Goal: Check status: Check status

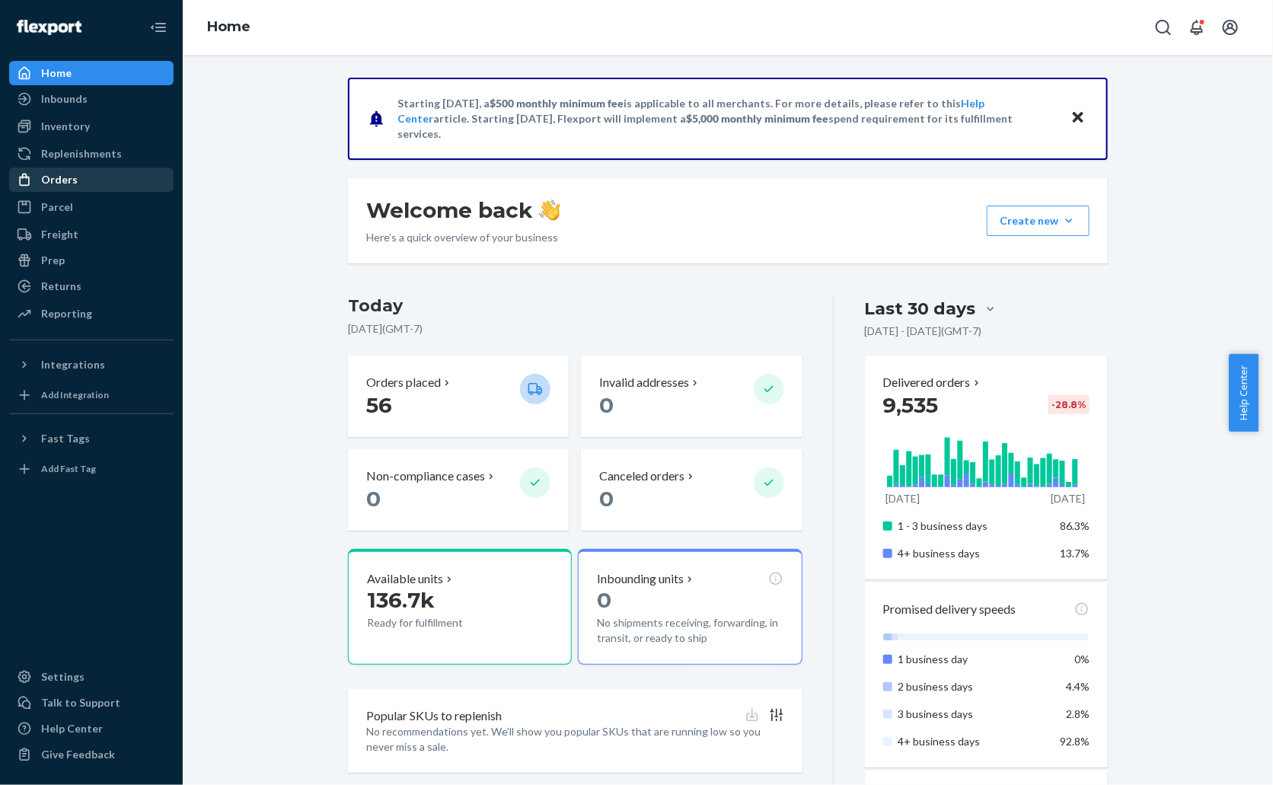
click at [69, 175] on div "Orders" at bounding box center [59, 179] width 37 height 15
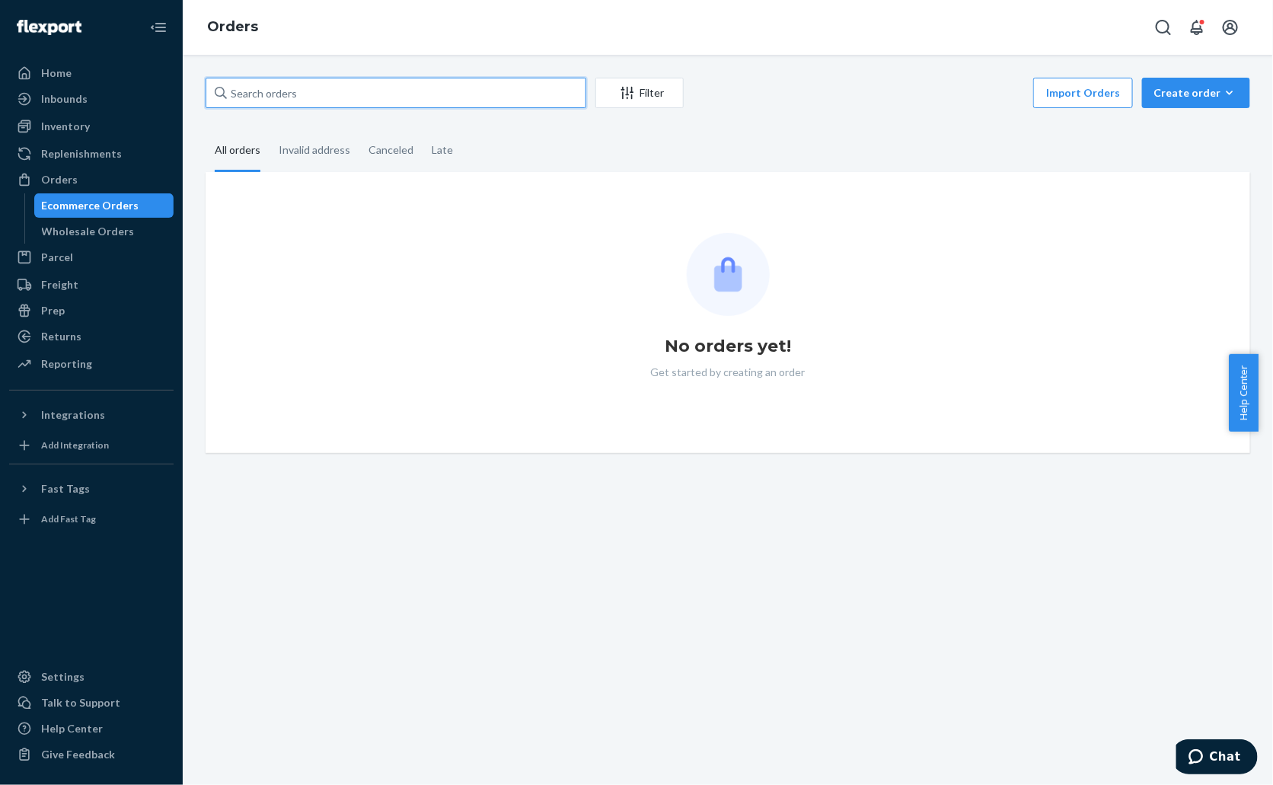
click at [274, 89] on input "text" at bounding box center [396, 93] width 381 height 30
paste input "426210"
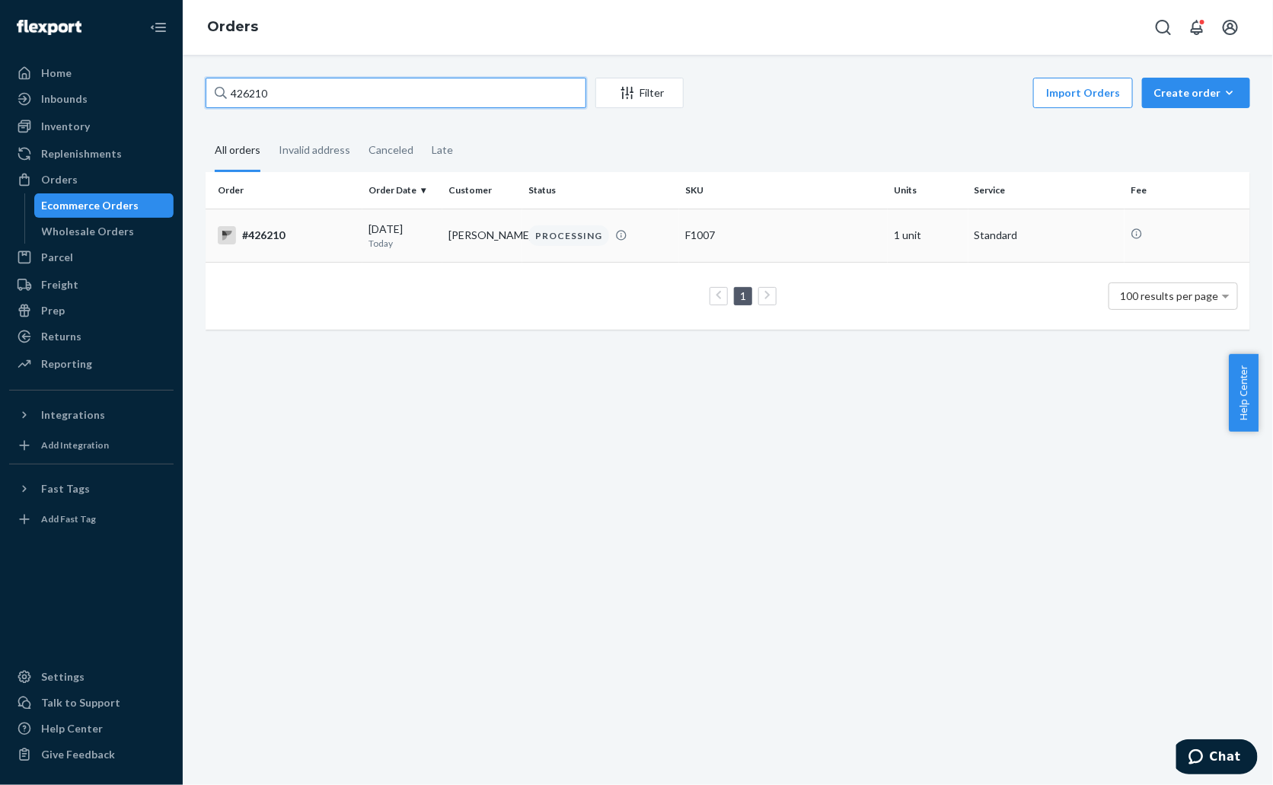
type input "426210"
click at [275, 236] on div "#426210" at bounding box center [287, 235] width 139 height 18
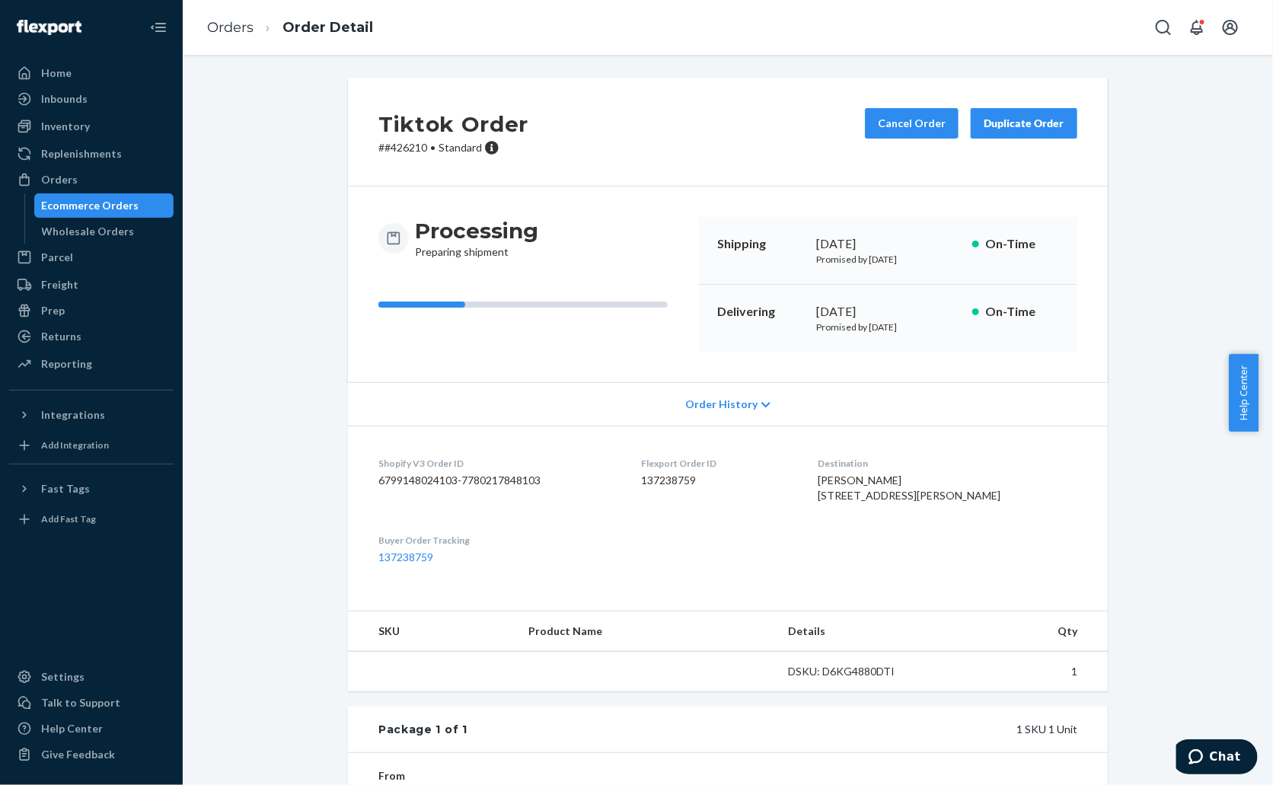
click at [409, 147] on p "# #426210 • Standard" at bounding box center [453, 147] width 150 height 15
copy p "426210"
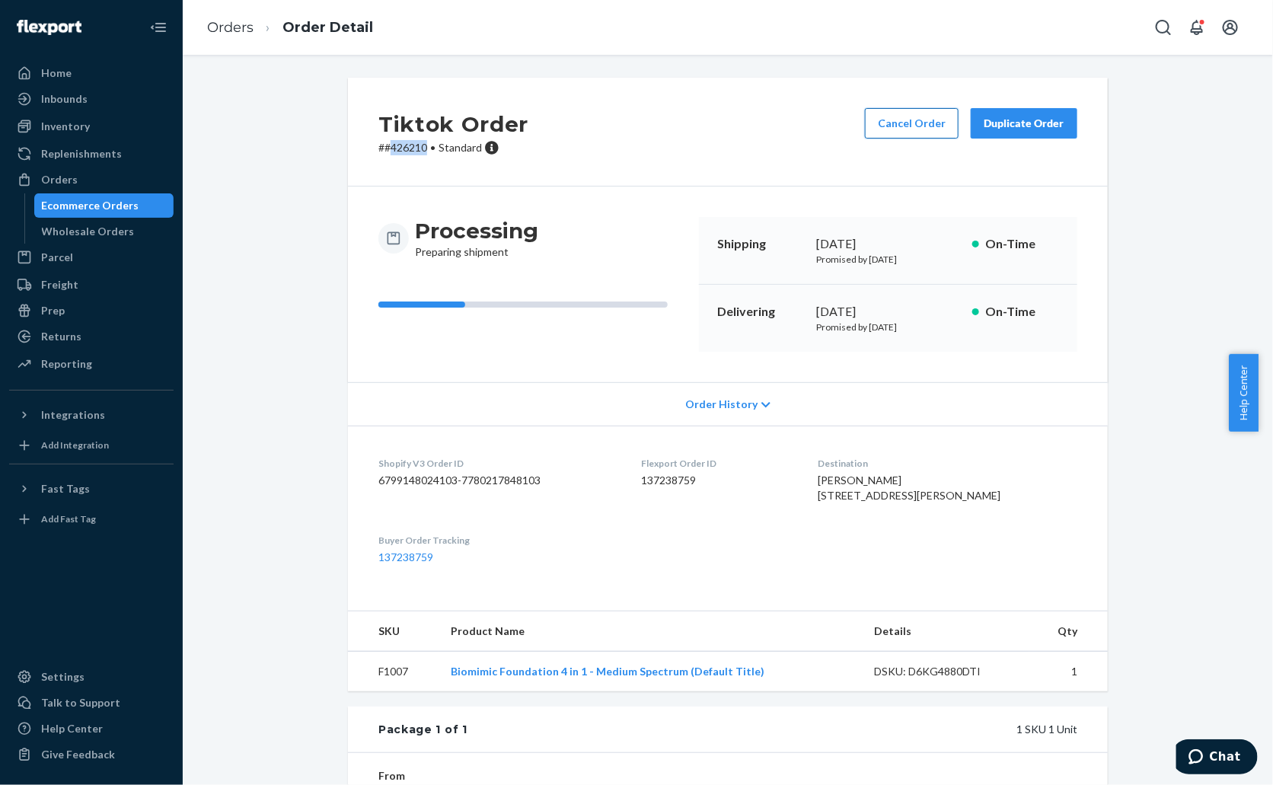
click at [917, 127] on button "Cancel Order" at bounding box center [912, 123] width 94 height 30
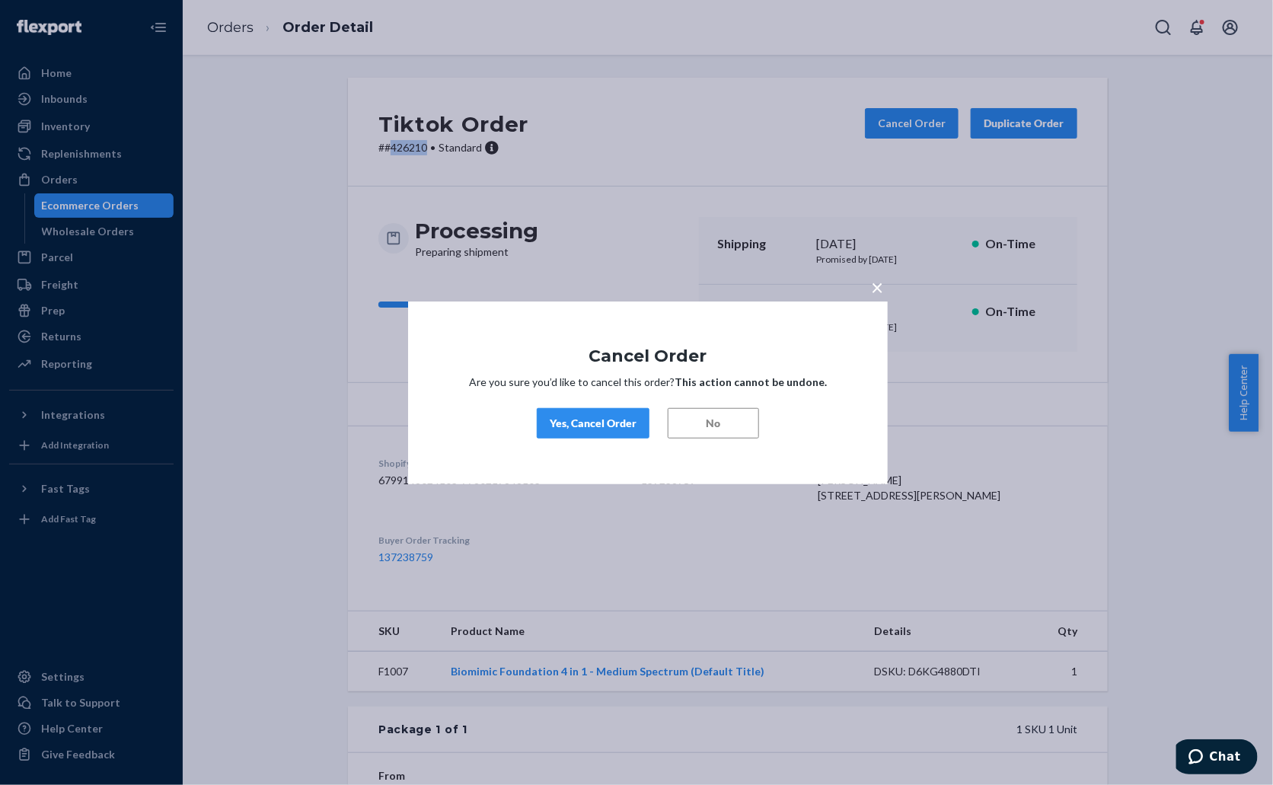
click at [607, 416] on div "Yes, Cancel Order" at bounding box center [593, 423] width 87 height 15
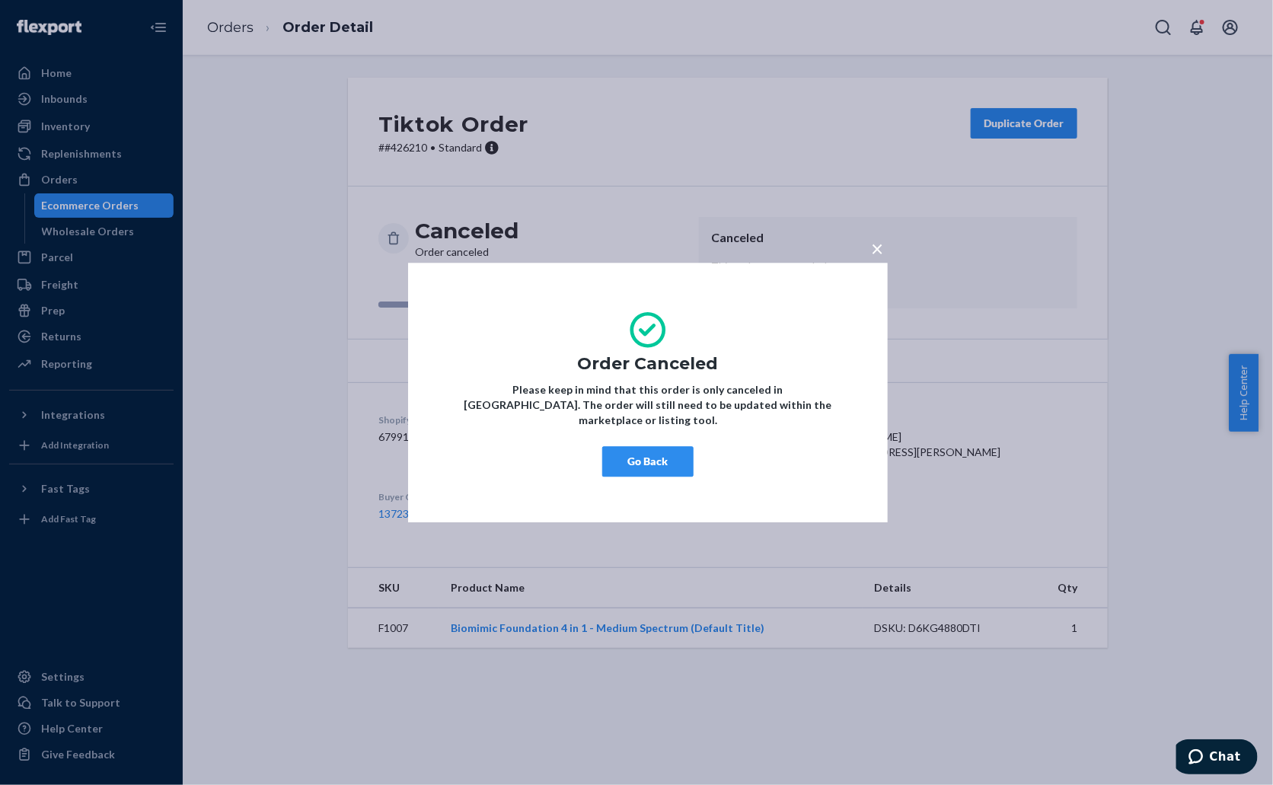
click at [655, 454] on button "Go Back" at bounding box center [647, 461] width 91 height 30
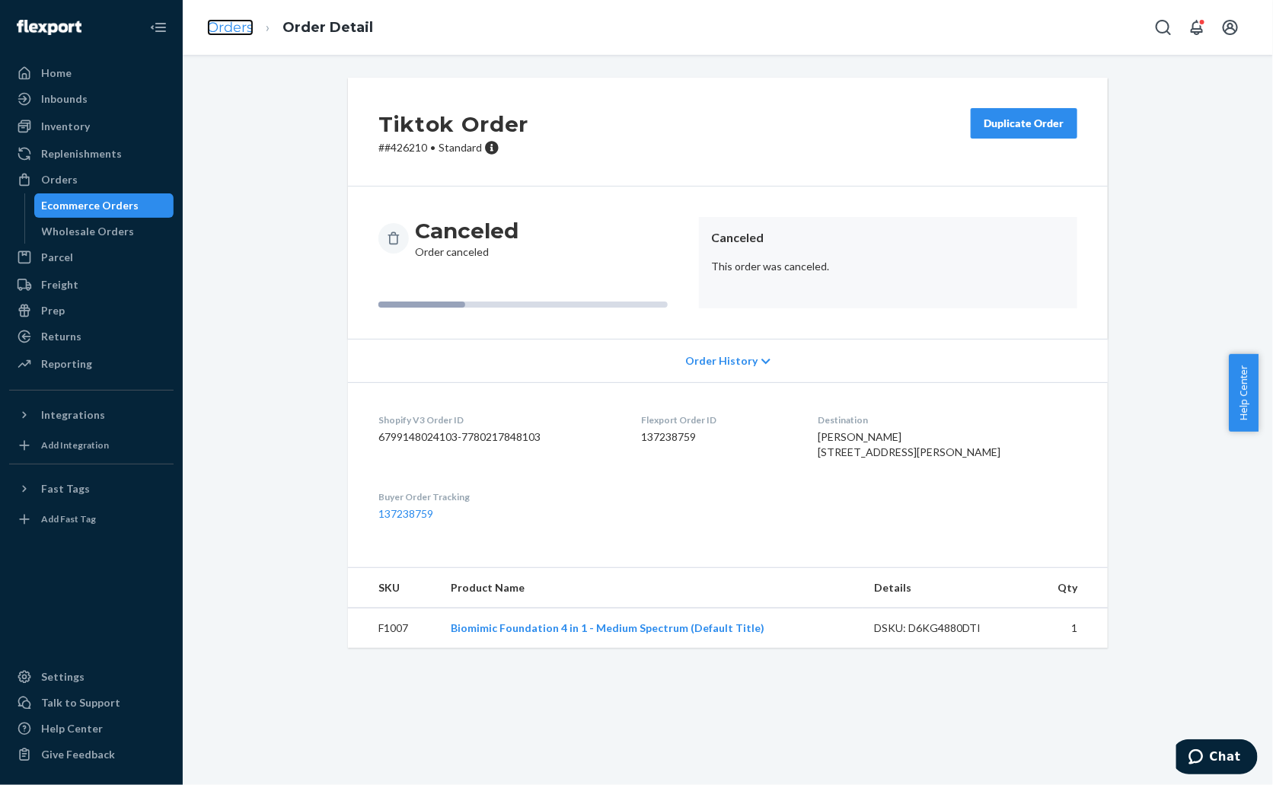
click at [232, 27] on link "Orders" at bounding box center [230, 27] width 46 height 17
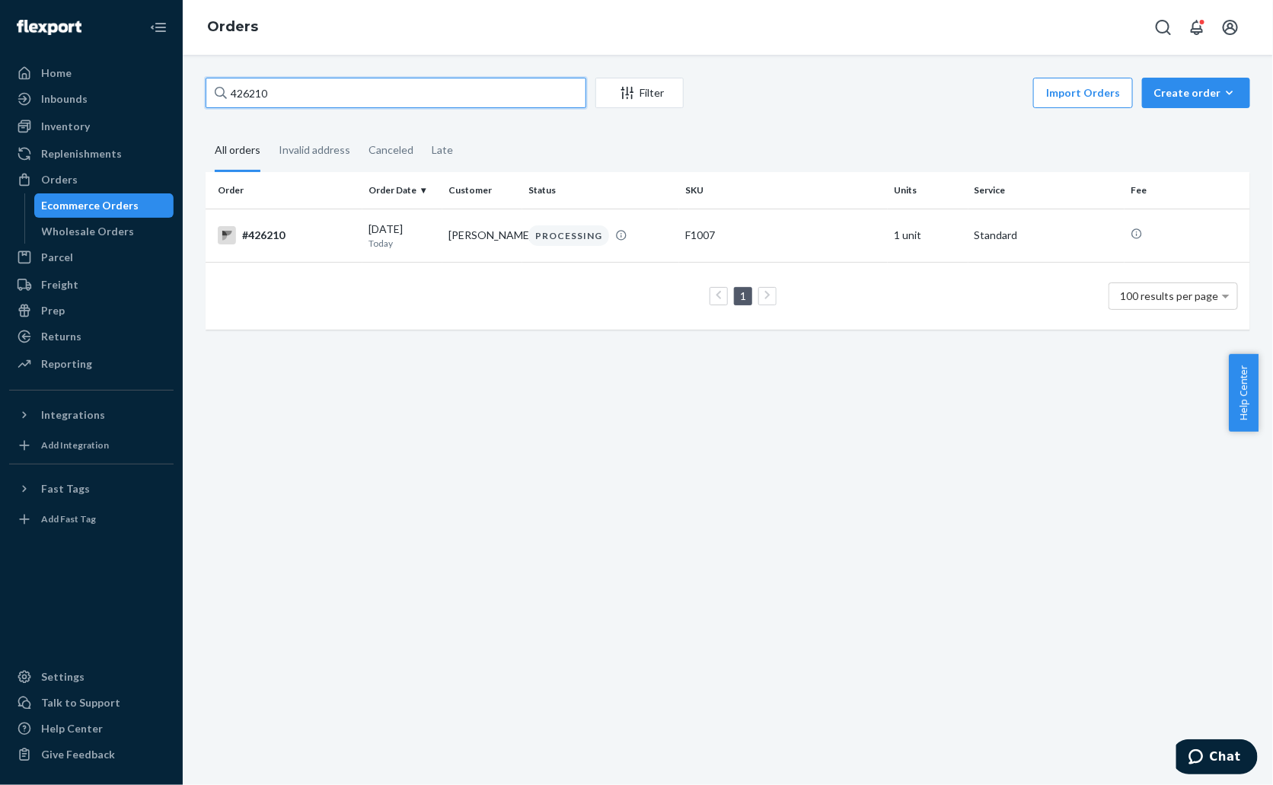
click at [298, 103] on input "426210" at bounding box center [396, 93] width 381 height 30
click at [289, 227] on div "#426210" at bounding box center [287, 235] width 139 height 18
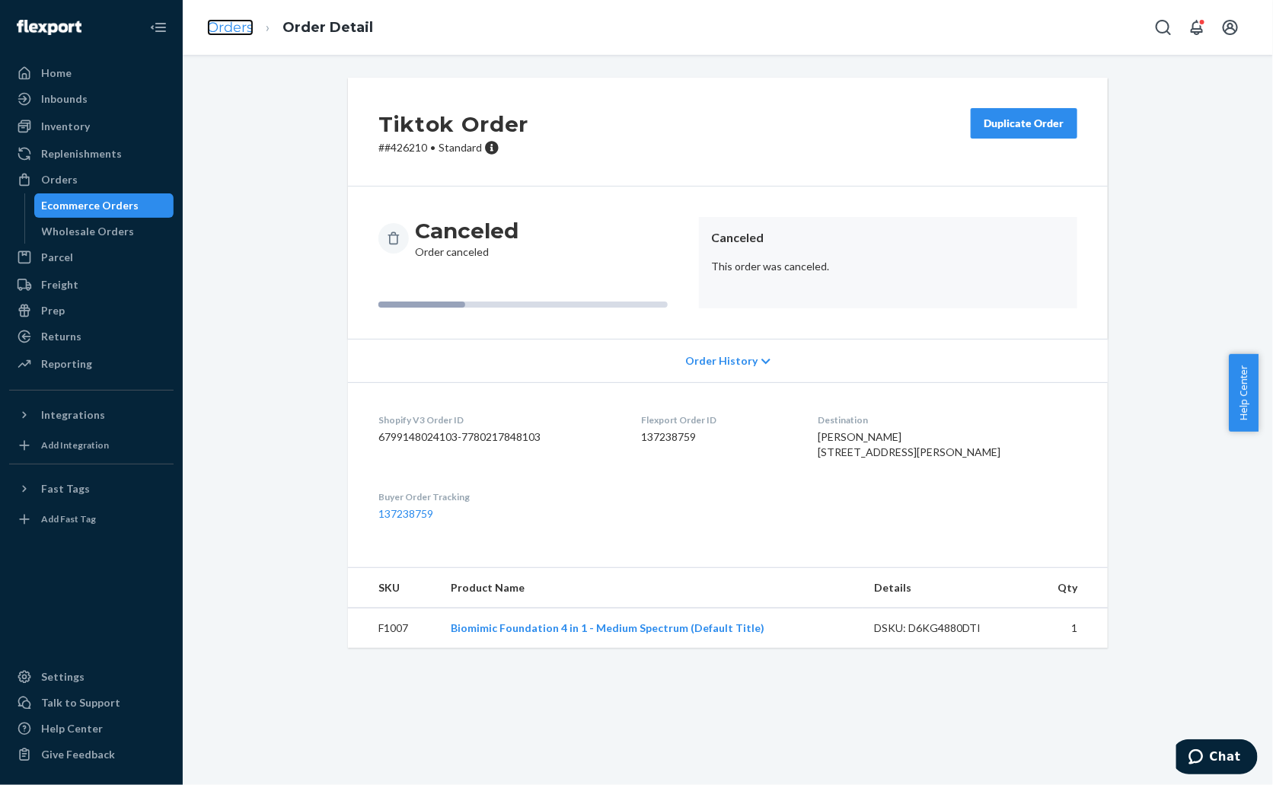
click at [223, 25] on link "Orders" at bounding box center [230, 27] width 46 height 17
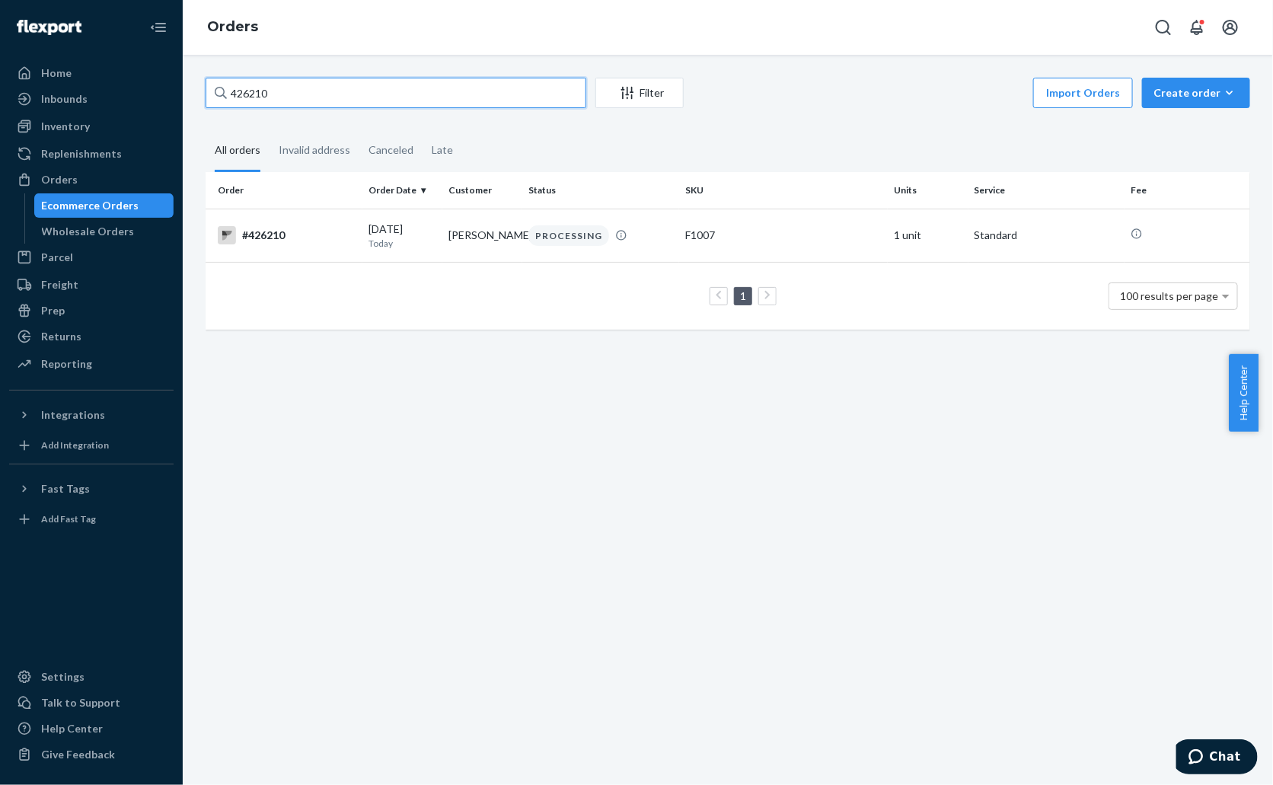
click at [292, 85] on input "426210" at bounding box center [396, 93] width 381 height 30
paste input "22"
type input "426222"
click at [294, 237] on div "#426222" at bounding box center [287, 235] width 139 height 18
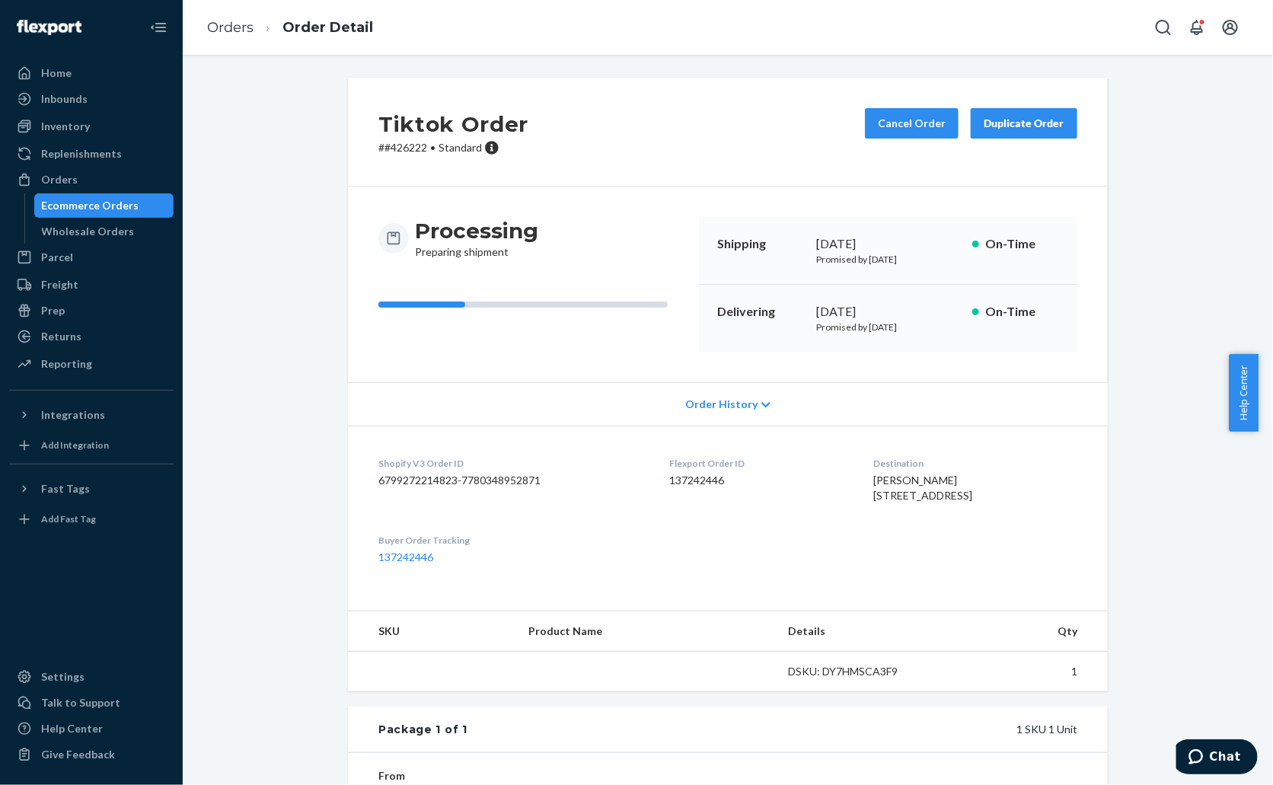
click at [397, 145] on p "# #426222 • Standard" at bounding box center [453, 147] width 150 height 15
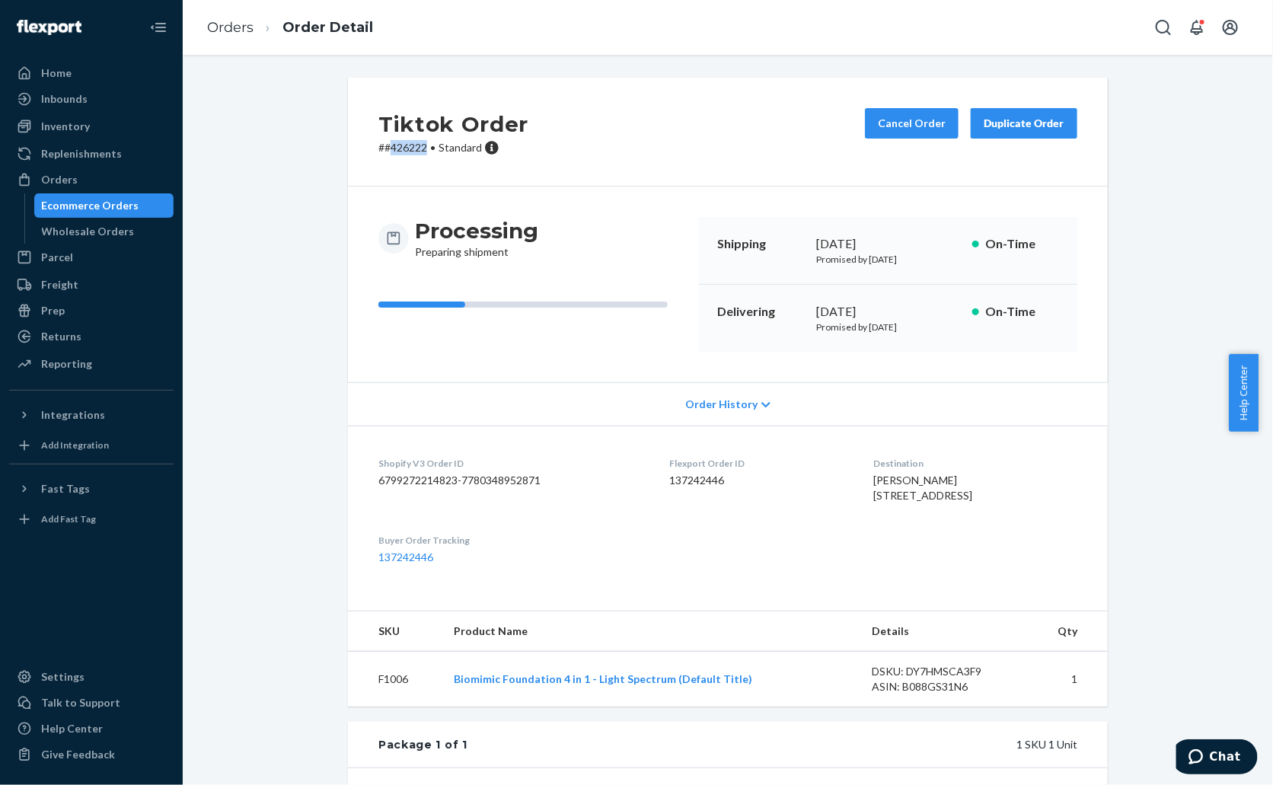
click at [397, 145] on p "# #426222 • Standard" at bounding box center [453, 147] width 150 height 15
click at [907, 123] on button "Cancel Order" at bounding box center [912, 123] width 94 height 30
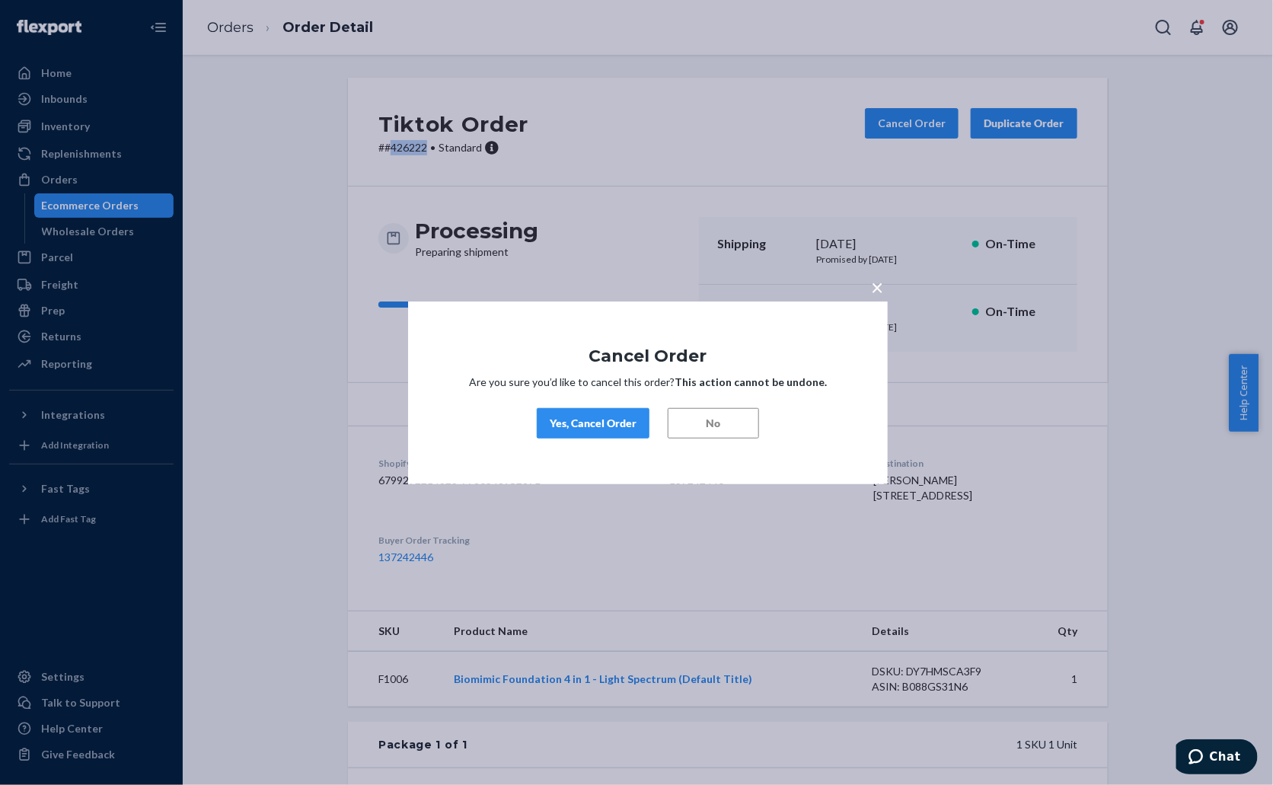
click at [580, 416] on div "Yes, Cancel Order" at bounding box center [593, 423] width 87 height 15
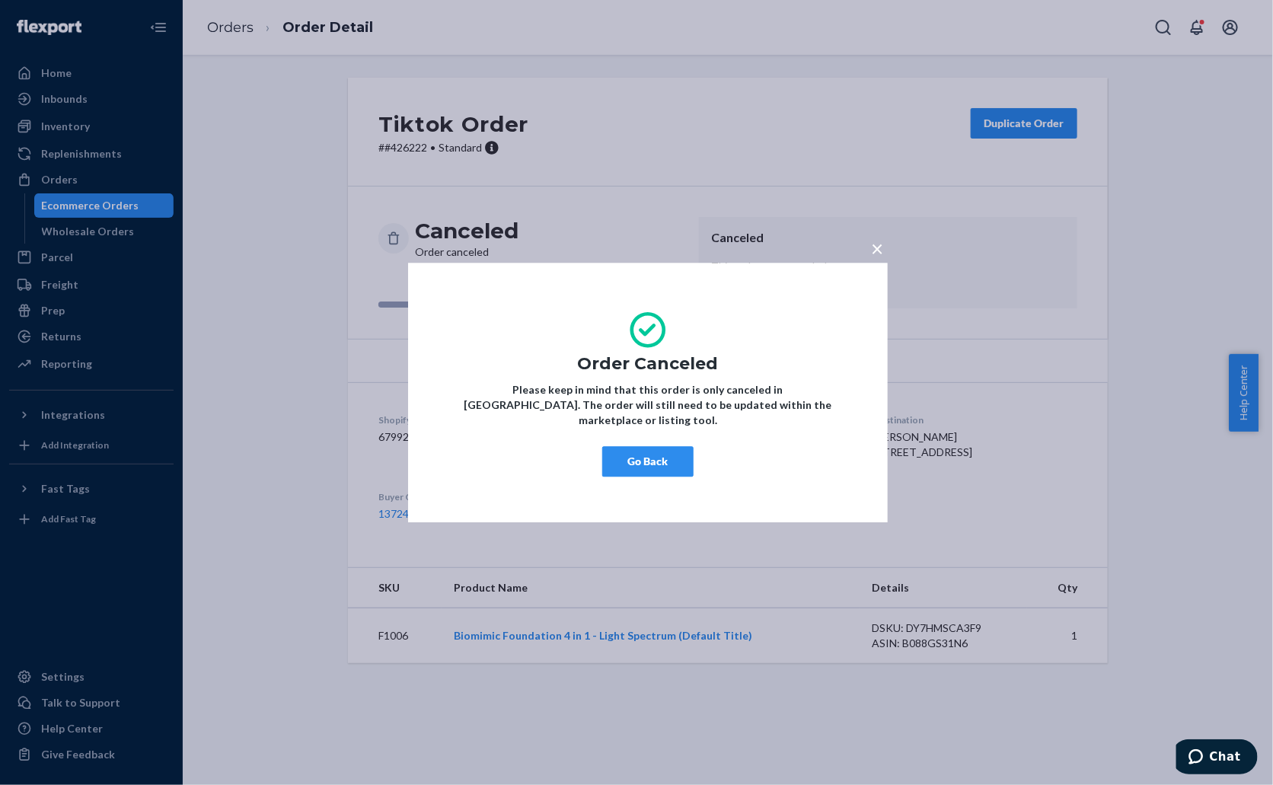
click at [242, 21] on div "× Order Canceled Please keep in mind that this order is only canceled in Flexpo…" at bounding box center [636, 392] width 1273 height 785
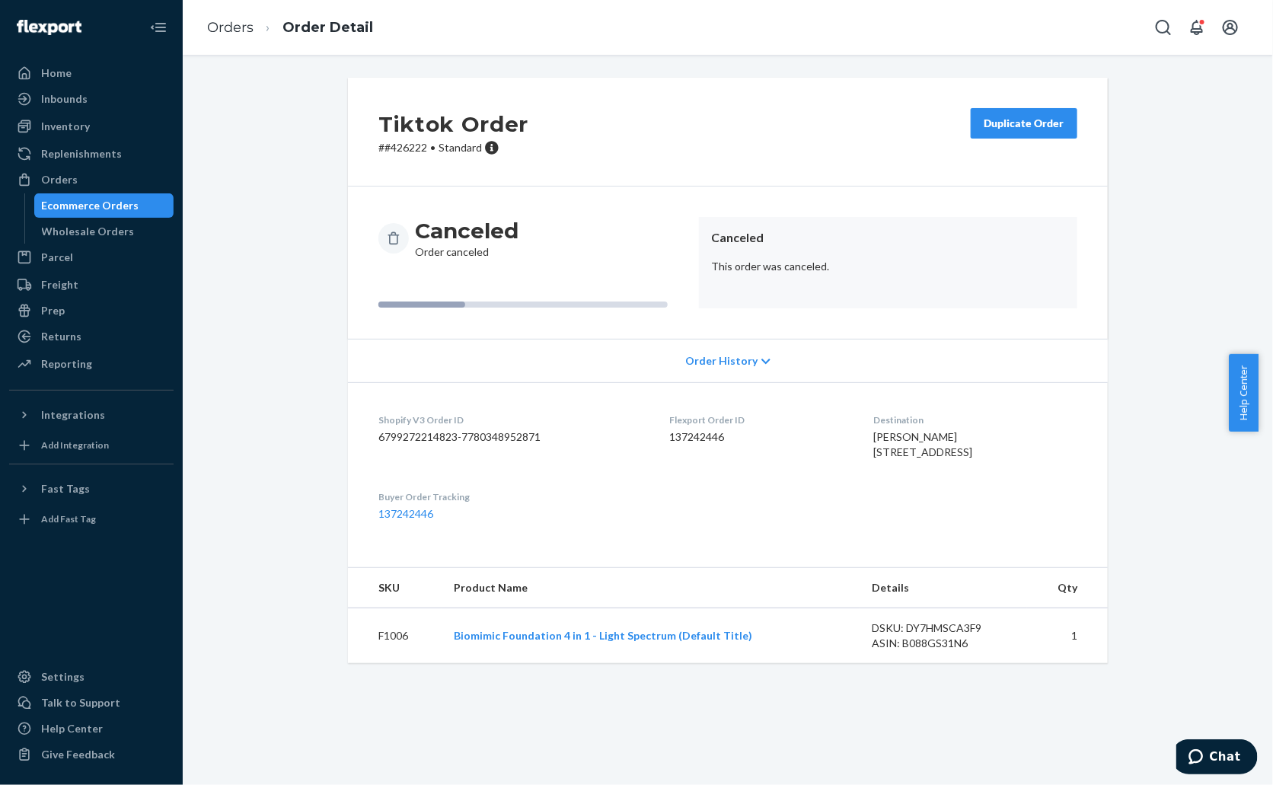
click at [242, 21] on div "× Order Canceled Please keep in mind that this order is only canceled in Flexpo…" at bounding box center [636, 392] width 1273 height 785
click at [238, 30] on link "Orders" at bounding box center [230, 27] width 46 height 17
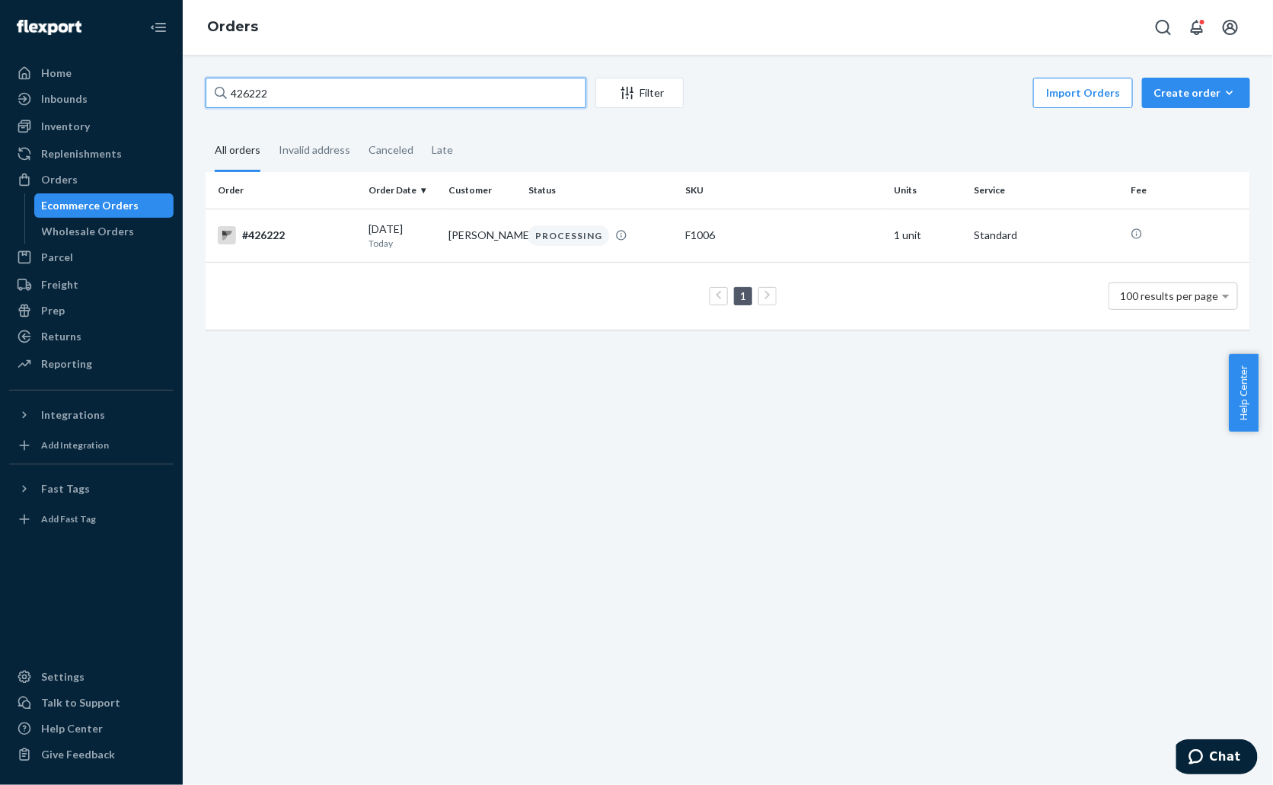
click at [301, 97] on input "426222" at bounding box center [396, 93] width 381 height 30
paste input "39"
type input "426239"
click at [320, 230] on div "#426239" at bounding box center [287, 235] width 139 height 18
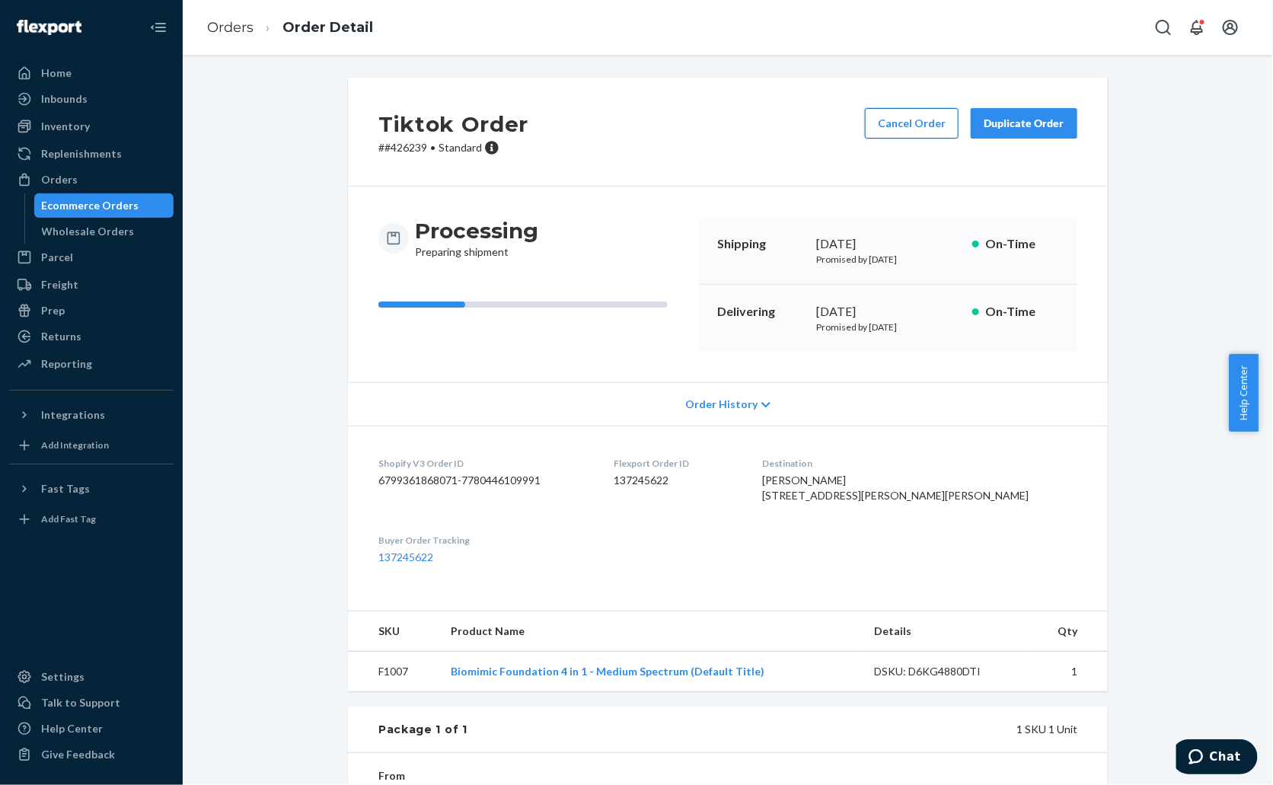
click at [908, 112] on button "Cancel Order" at bounding box center [912, 123] width 94 height 30
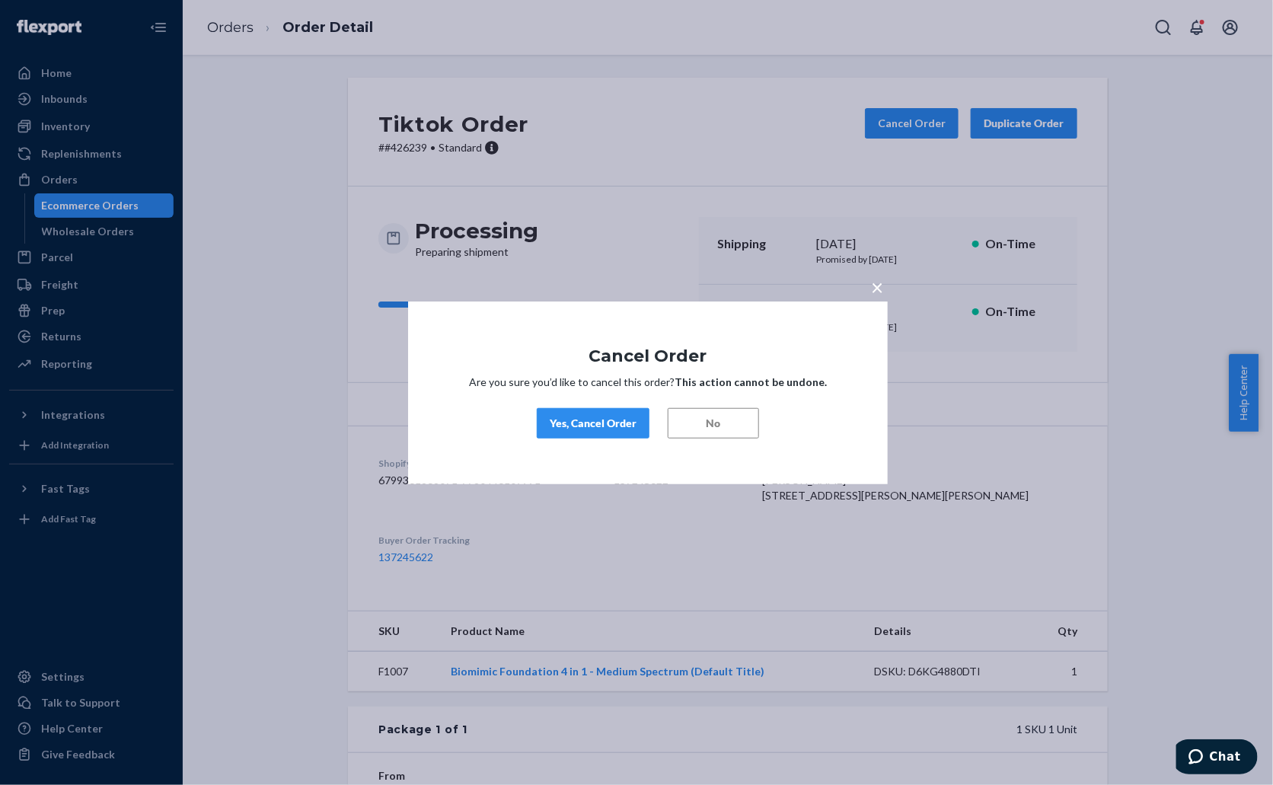
click at [596, 423] on div "Yes, Cancel Order" at bounding box center [593, 423] width 87 height 15
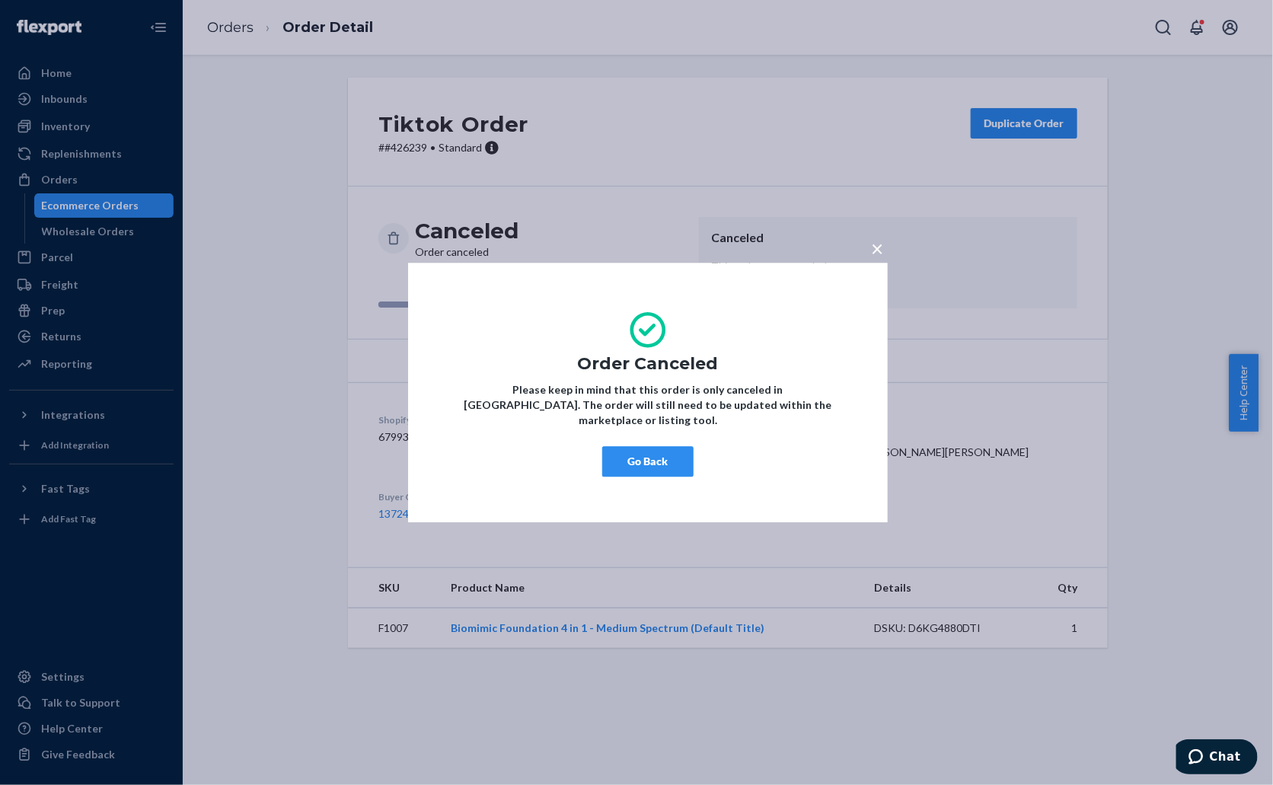
click at [280, 336] on div "× Order Canceled Please keep in mind that this order is only canceled in Flexpo…" at bounding box center [636, 392] width 1273 height 785
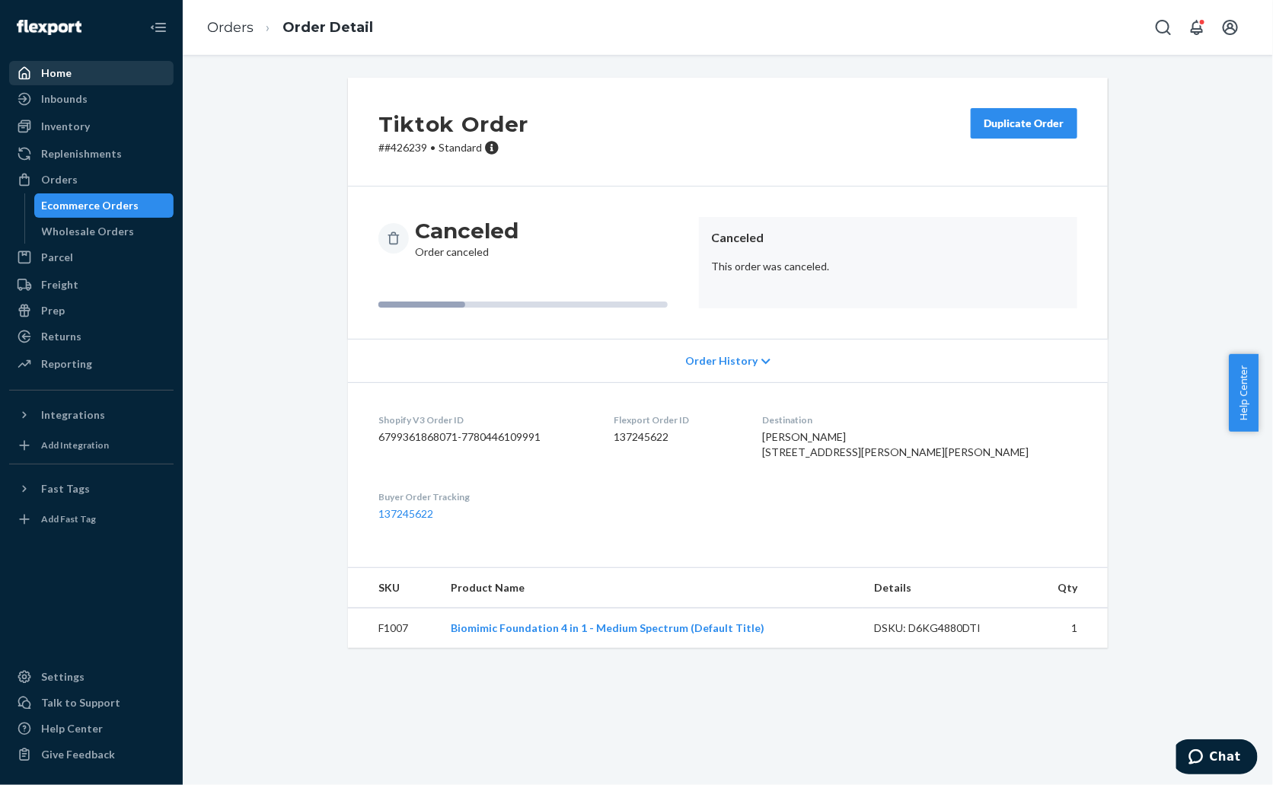
click at [73, 69] on div "Home" at bounding box center [91, 72] width 161 height 21
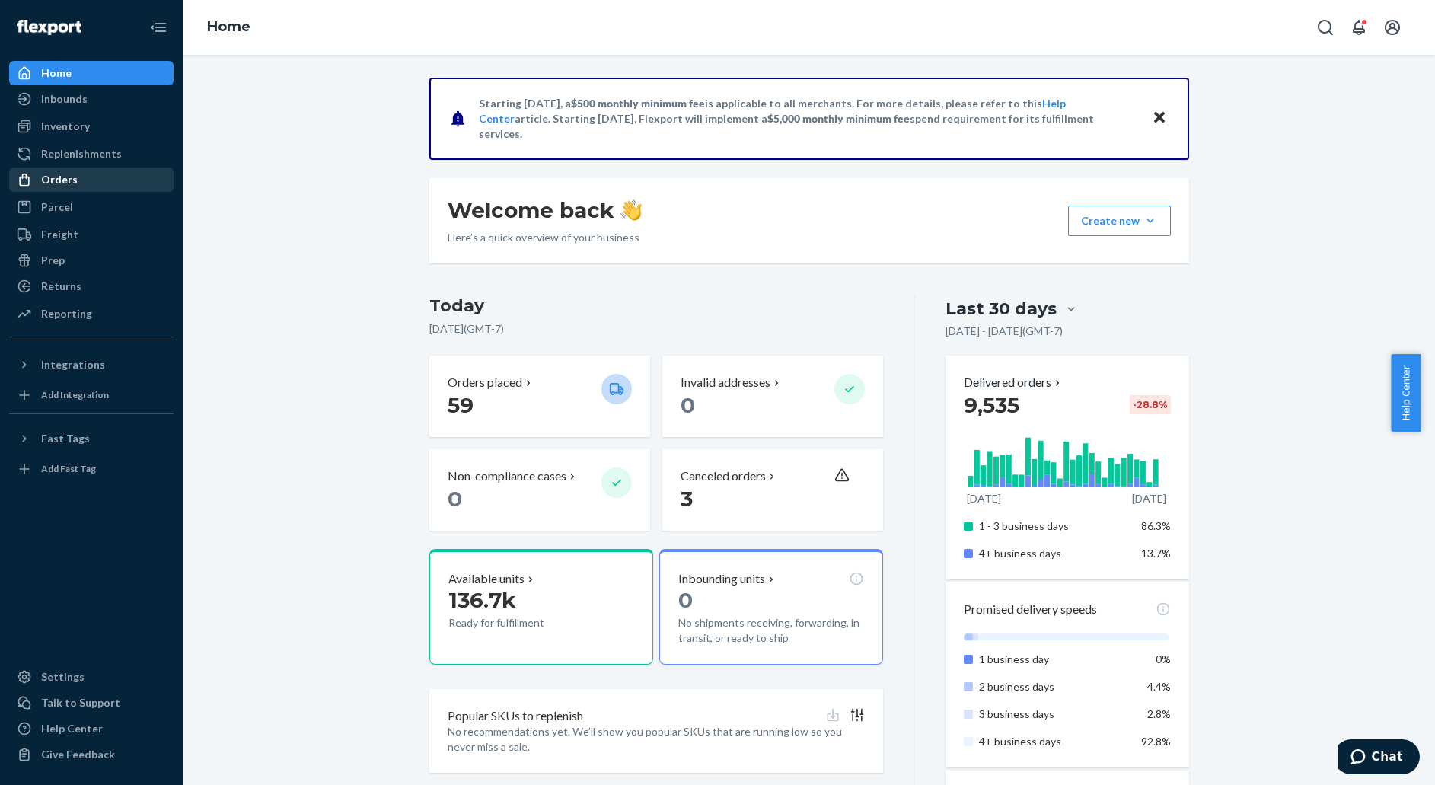
click at [86, 183] on div "Orders" at bounding box center [91, 179] width 161 height 21
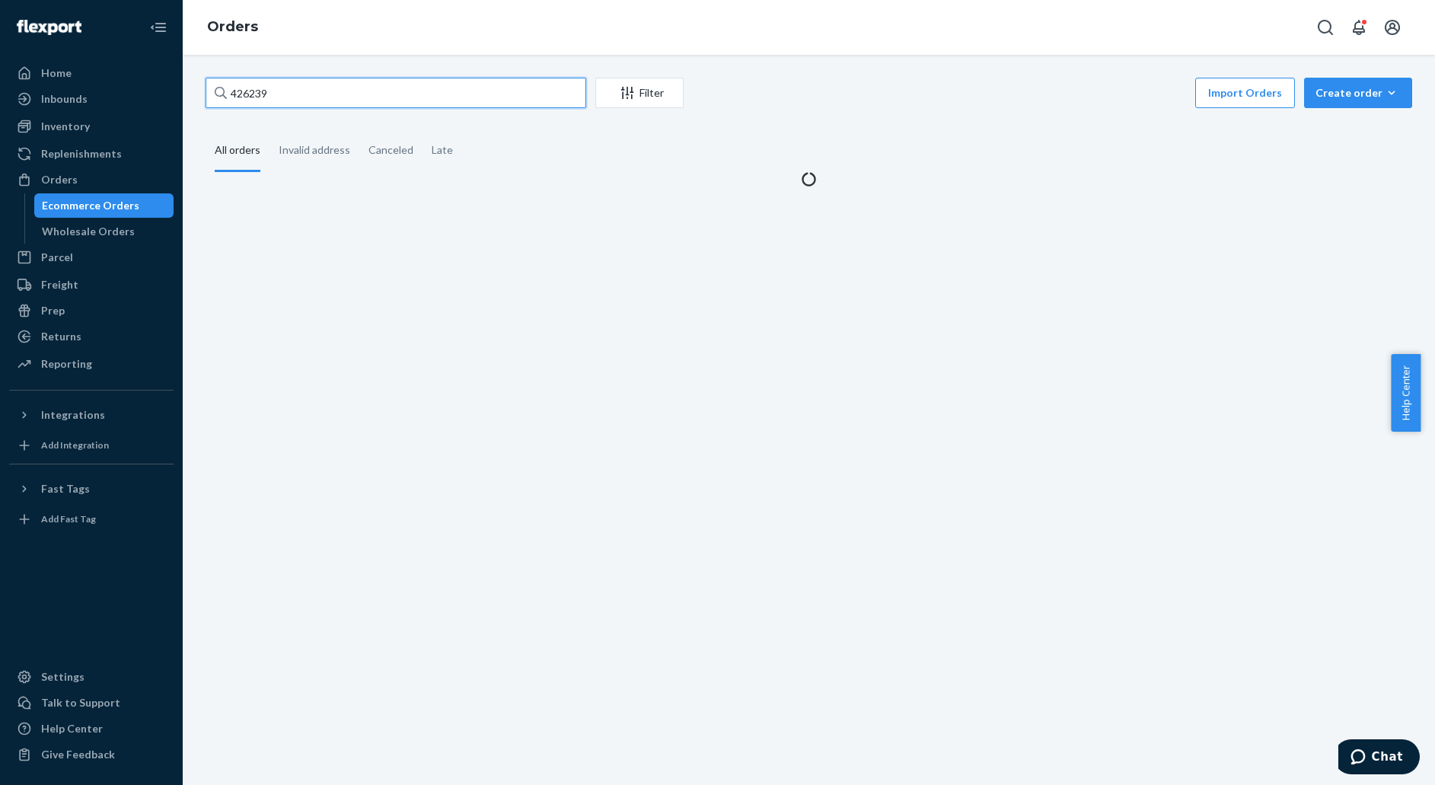
click at [272, 96] on input "426239" at bounding box center [396, 93] width 381 height 30
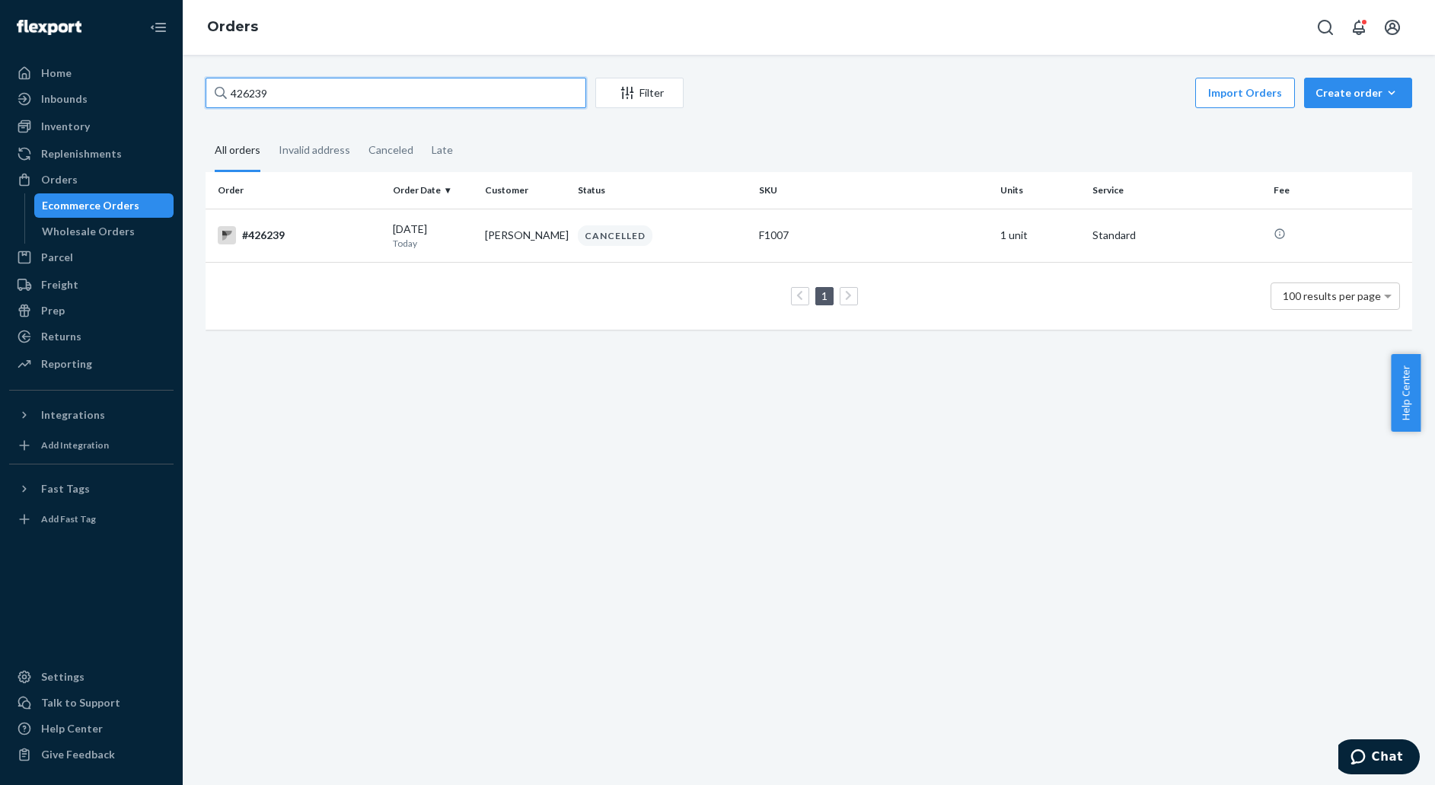
click at [272, 96] on input "426239" at bounding box center [396, 93] width 381 height 30
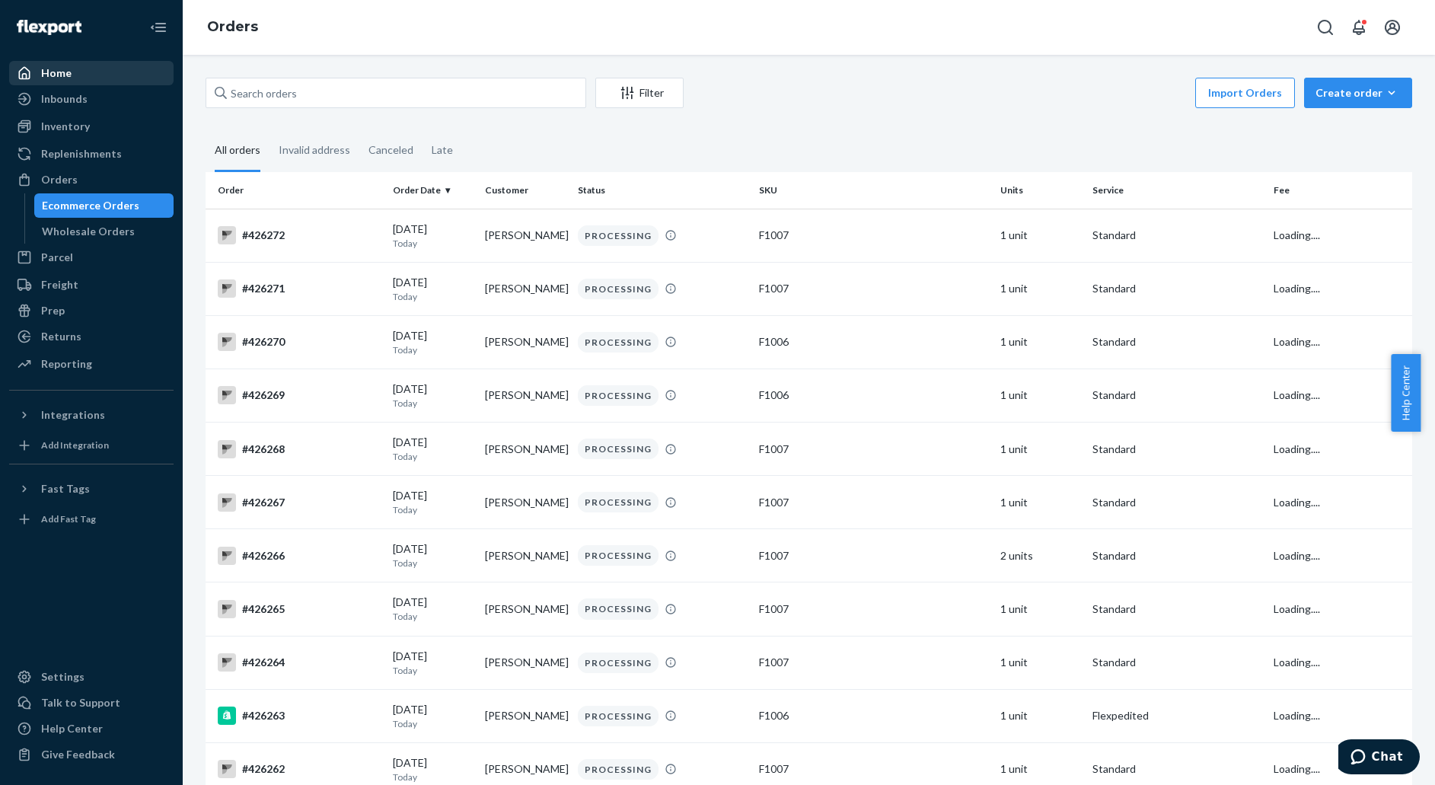
click at [69, 67] on div "Home" at bounding box center [91, 72] width 161 height 21
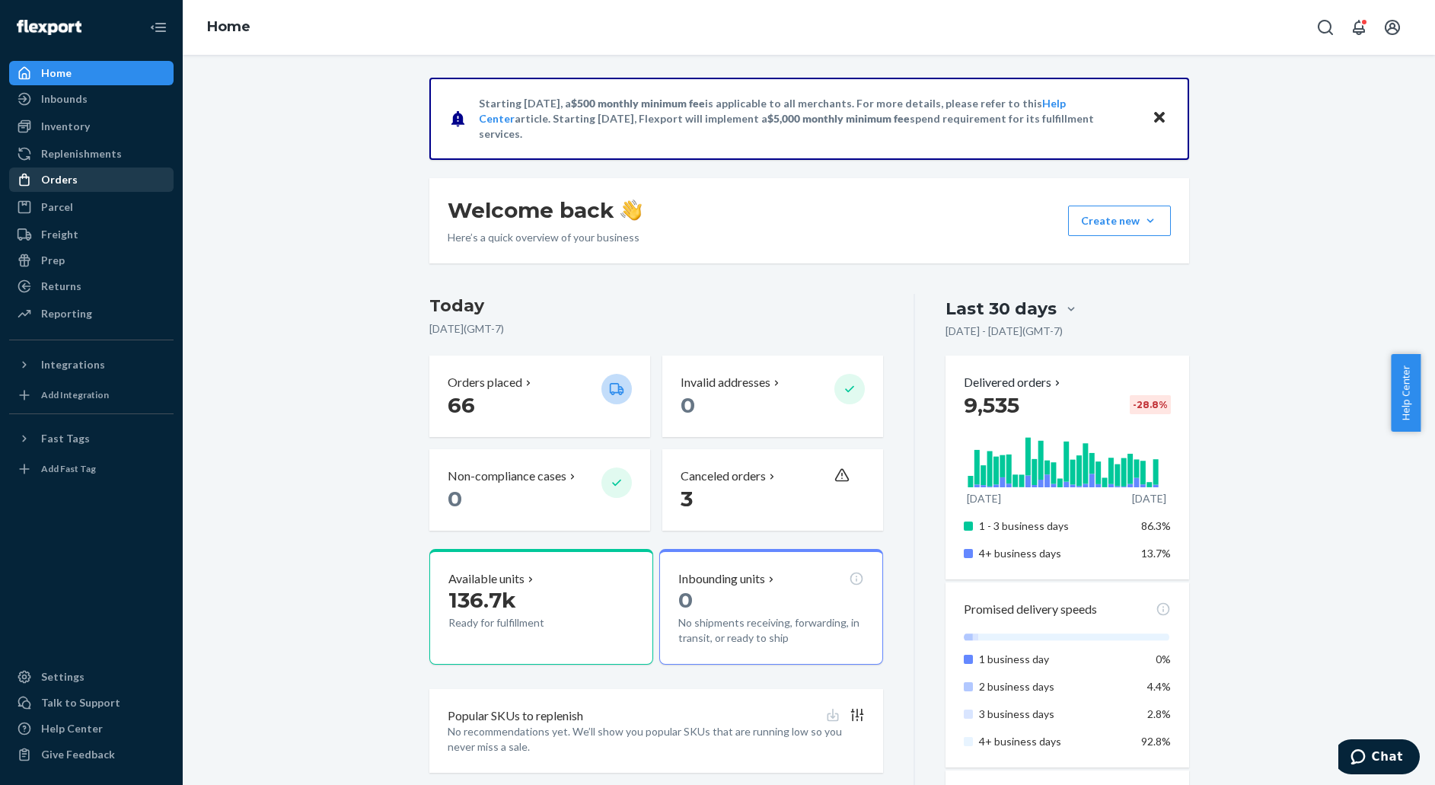
click at [91, 177] on div "Orders" at bounding box center [91, 179] width 161 height 21
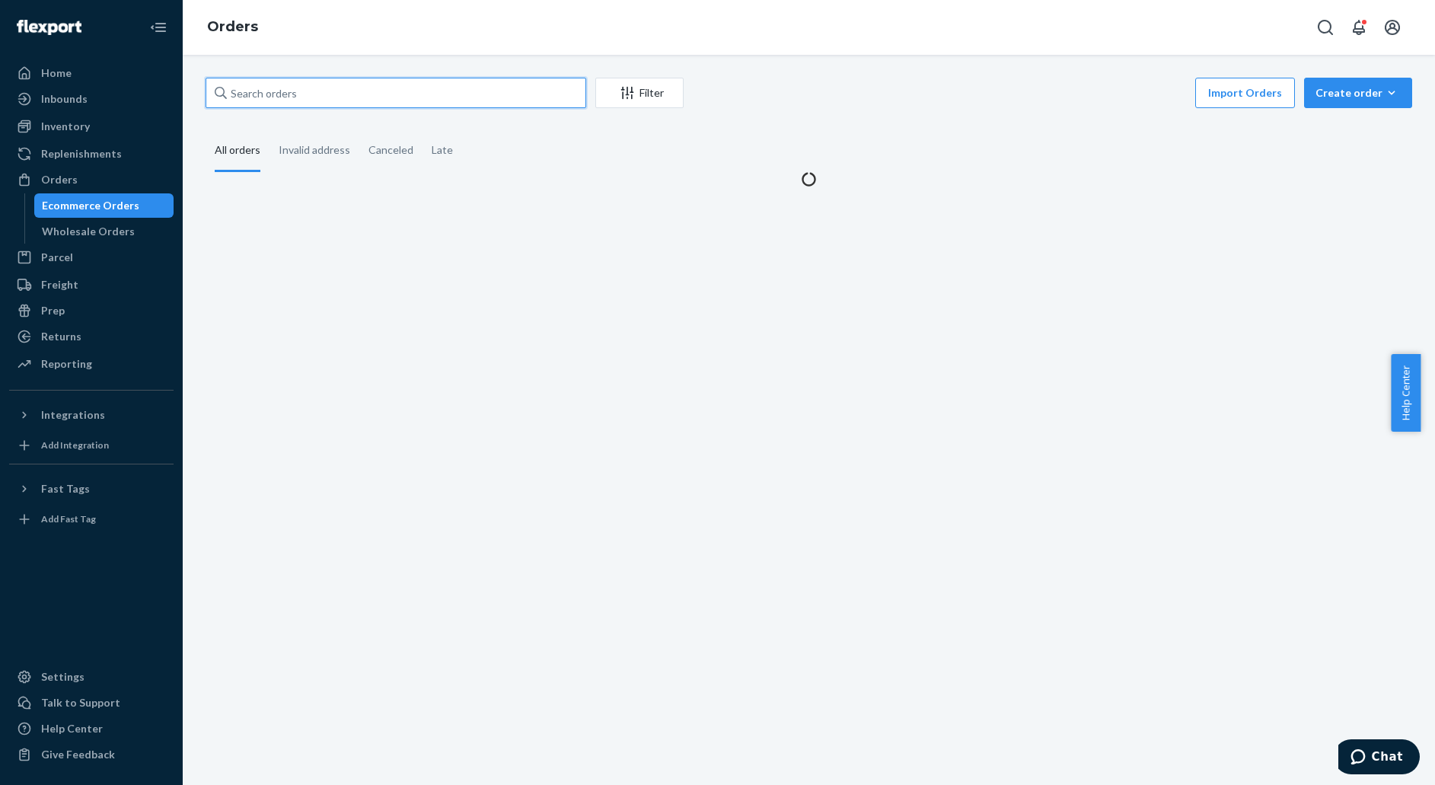
click at [331, 96] on input "text" at bounding box center [396, 93] width 381 height 30
paste input "135425753"
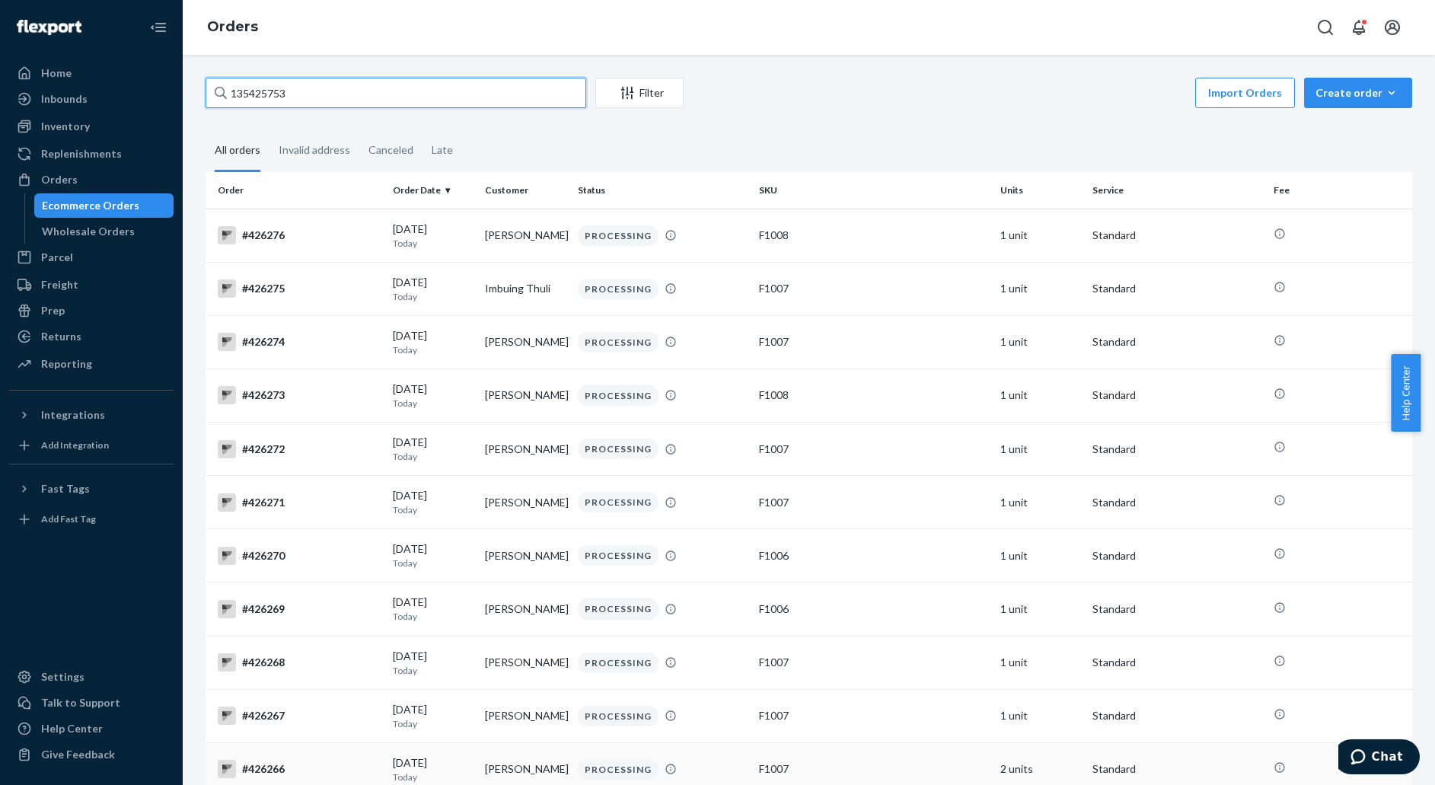
type input "135425753"
click at [310, 95] on input "135425753" at bounding box center [396, 93] width 381 height 30
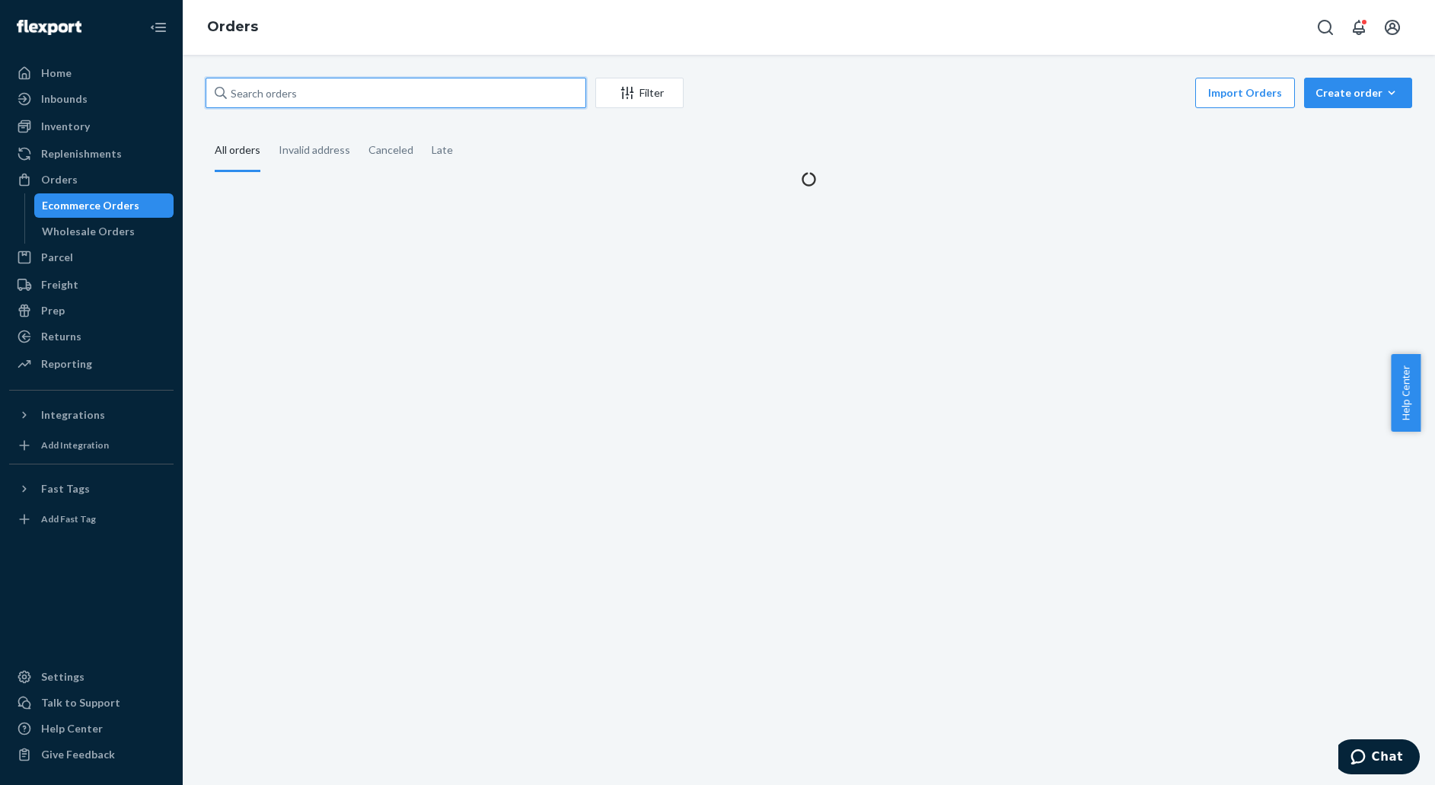
paste input "135425753"
type input "135425753"
paste input "135425753"
type input "135425753"
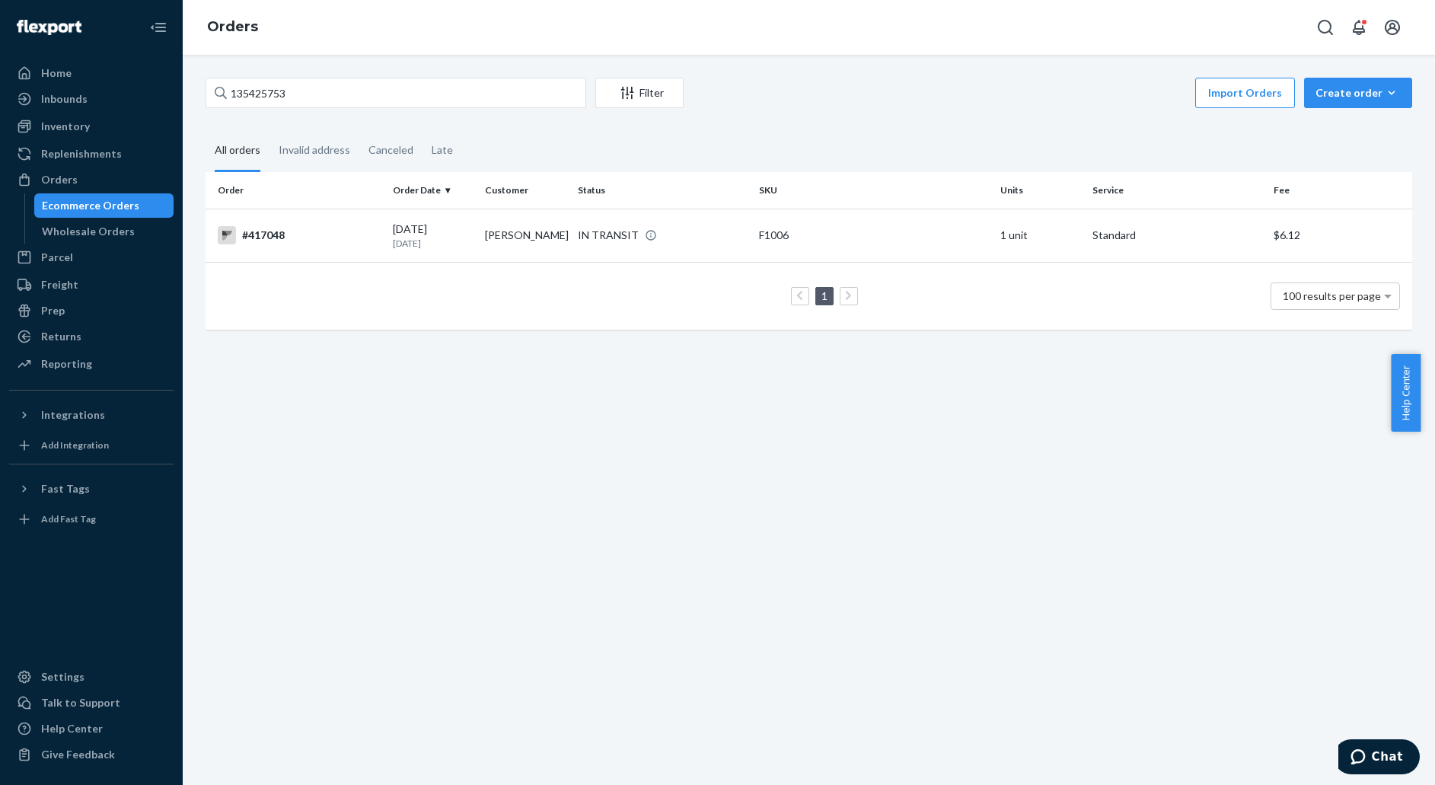
click at [284, 241] on div "#417048" at bounding box center [299, 235] width 163 height 18
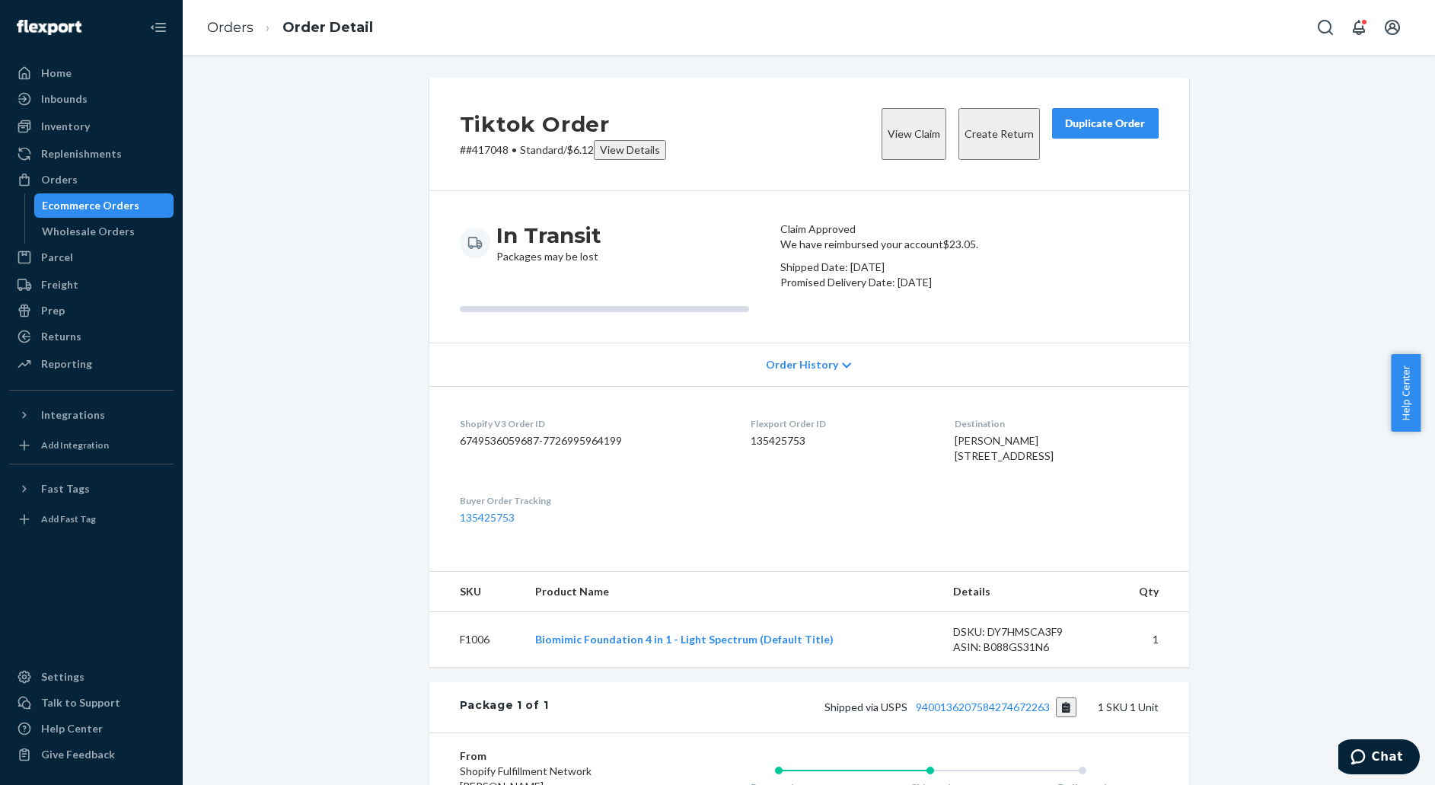
scroll to position [260, 0]
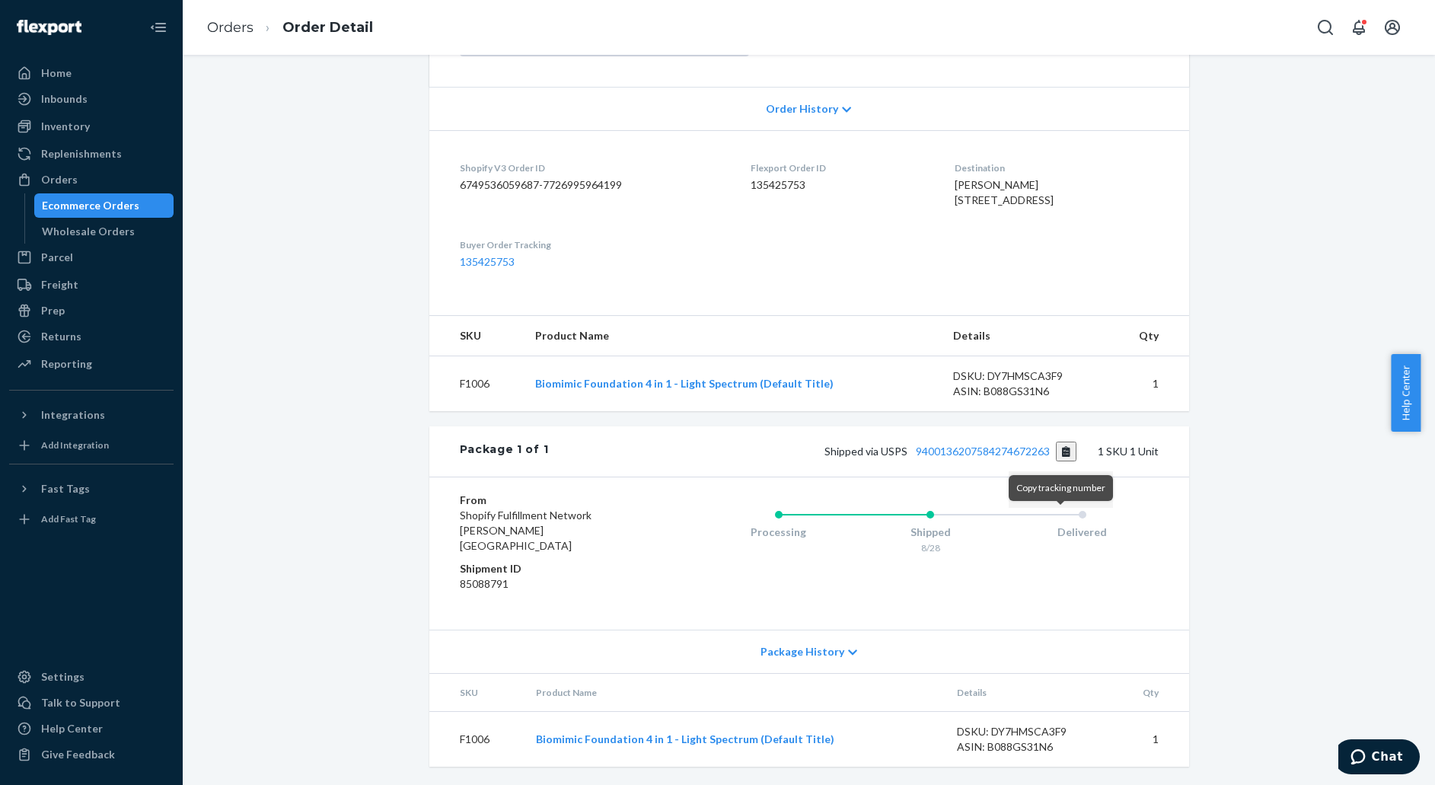
click at [1060, 461] on button "Copy tracking number" at bounding box center [1066, 451] width 21 height 20
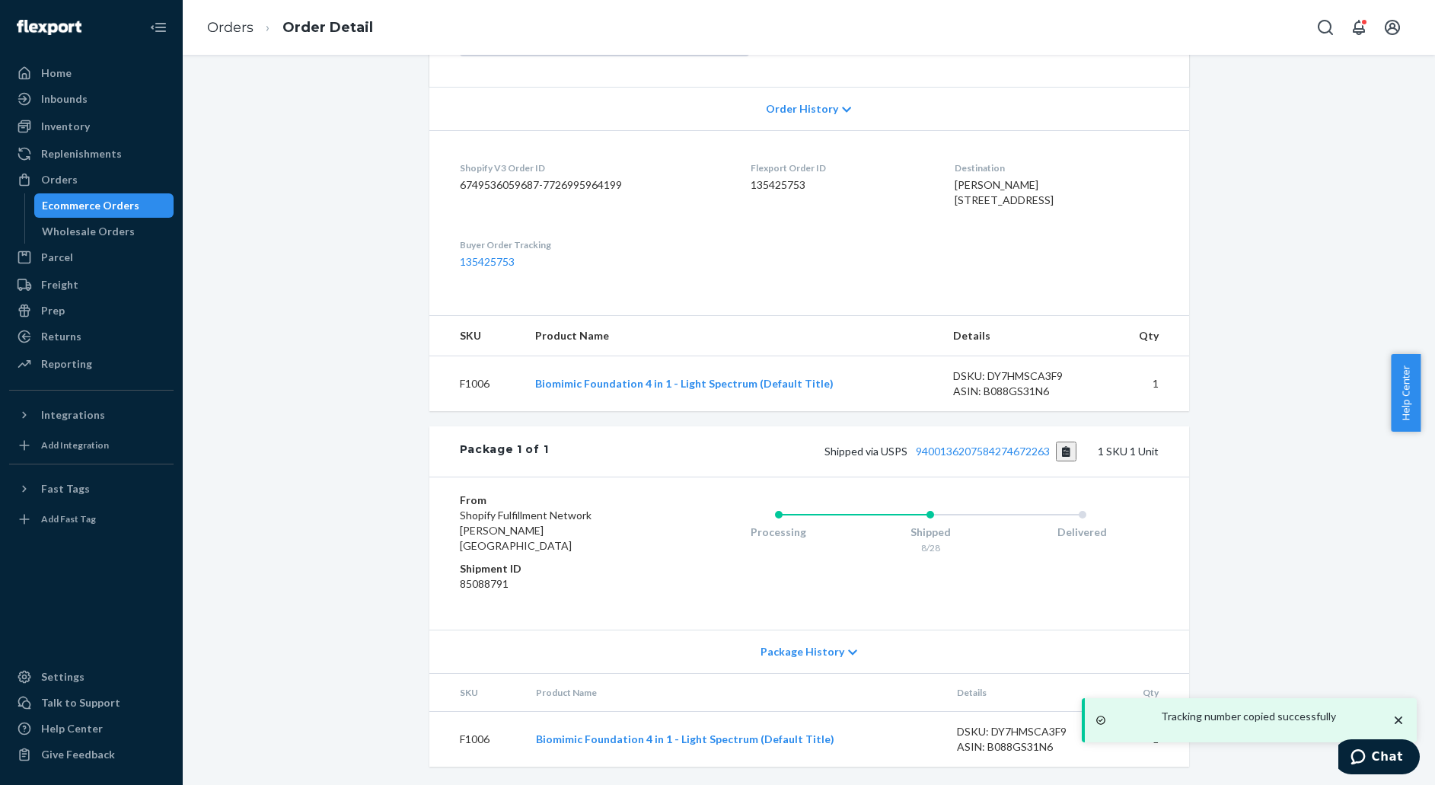
click at [1272, 317] on div "Tiktok Order # #417048 • Standard / $6.12 View Details View Claim Create Return…" at bounding box center [808, 303] width 1229 height 963
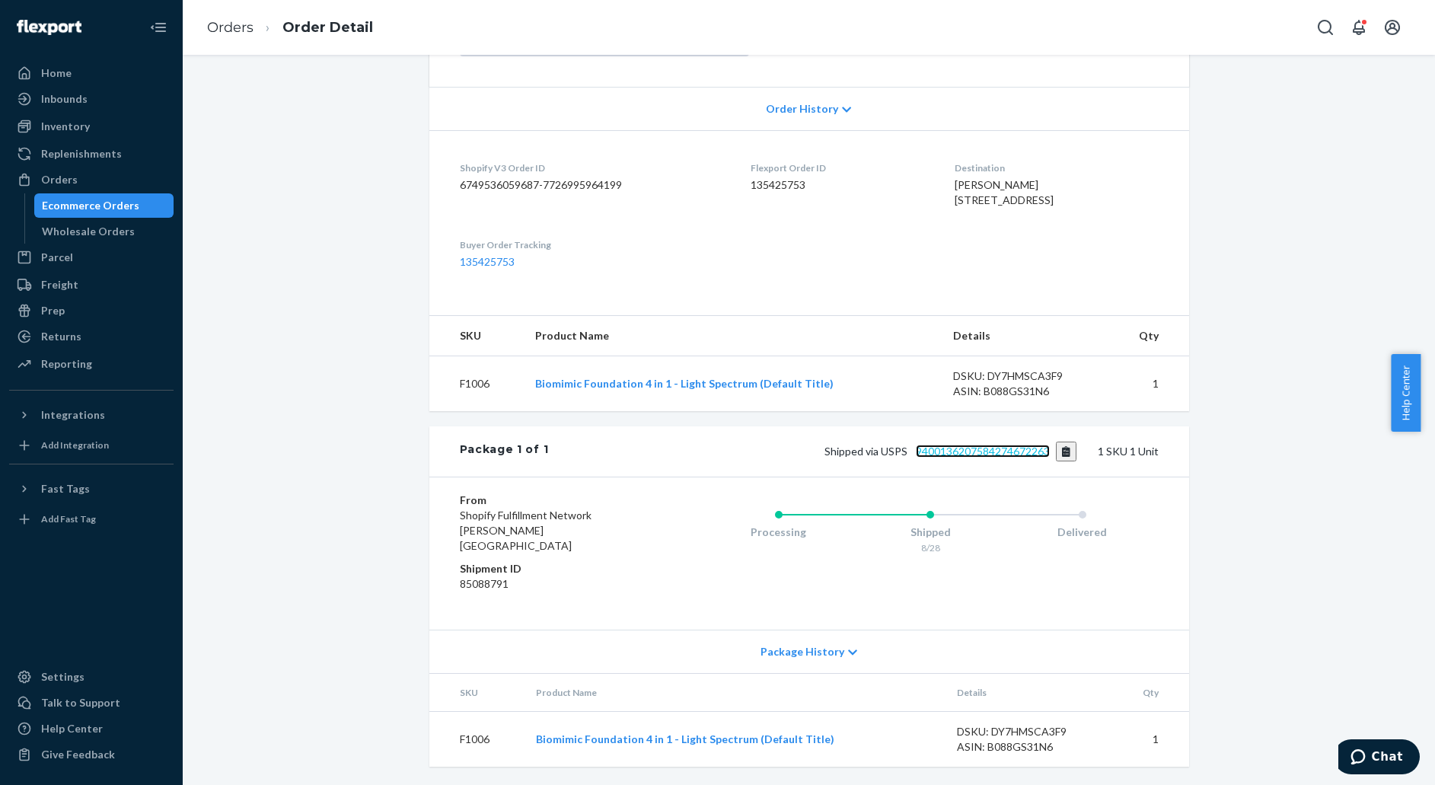
click at [1012, 457] on link "9400136207584274672263" at bounding box center [983, 451] width 134 height 13
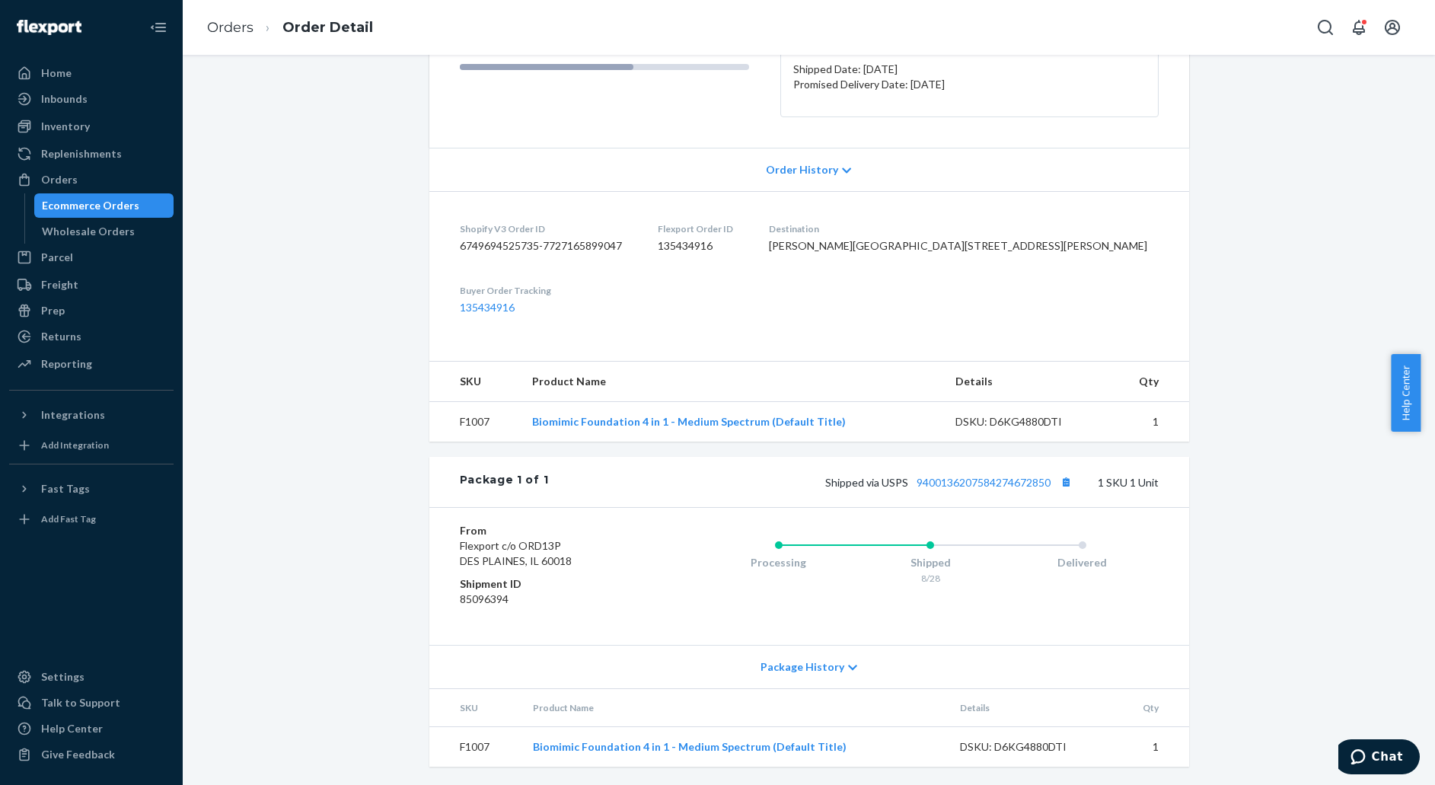
scroll to position [252, 0]
click at [1060, 492] on button "Copy tracking number" at bounding box center [1066, 482] width 20 height 20
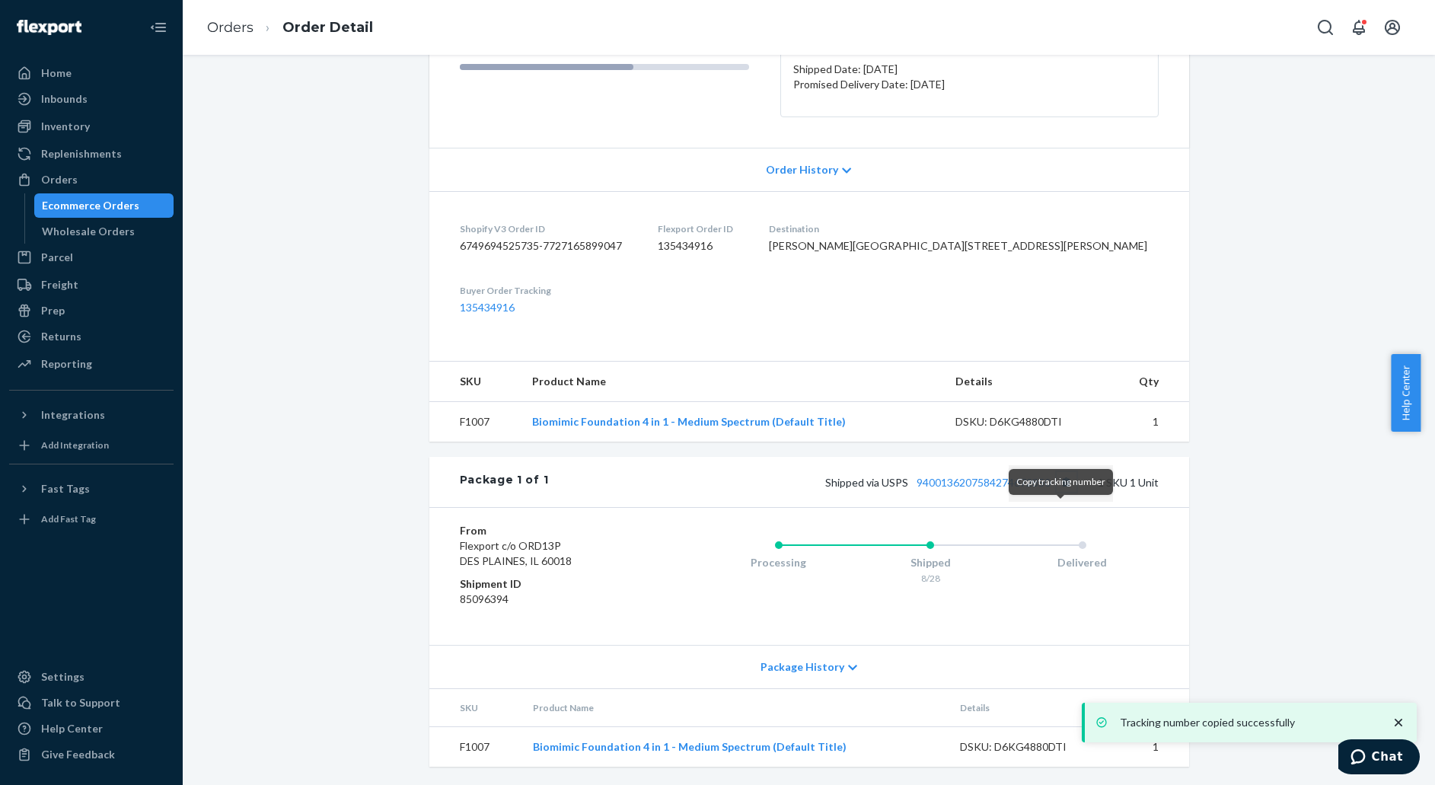
click at [1058, 492] on button "Copy tracking number" at bounding box center [1066, 482] width 20 height 20
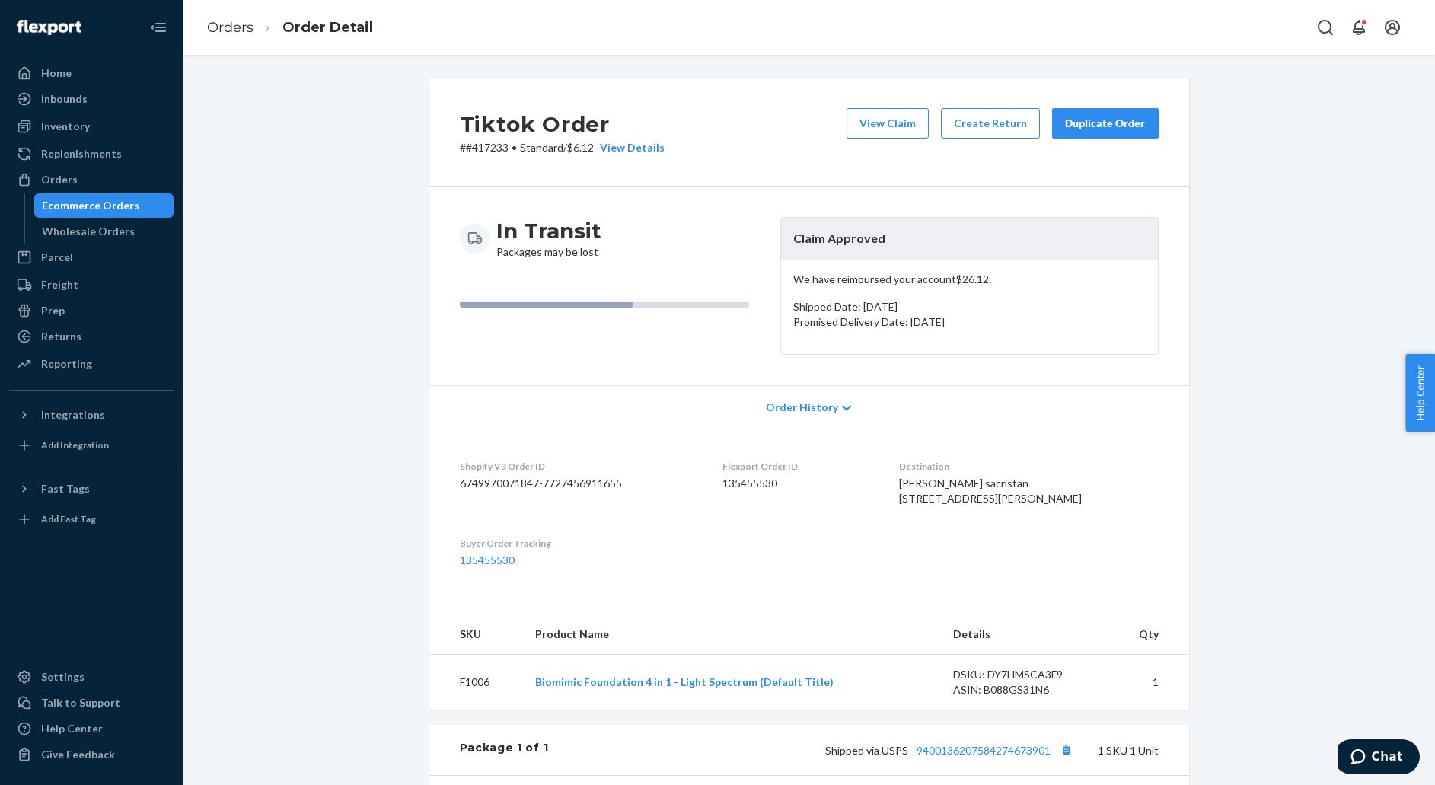
click at [1187, 397] on div "Tiktok Order # #417233 • Standard / $6.12 View Details View Claim Create Return…" at bounding box center [809, 571] width 782 height 987
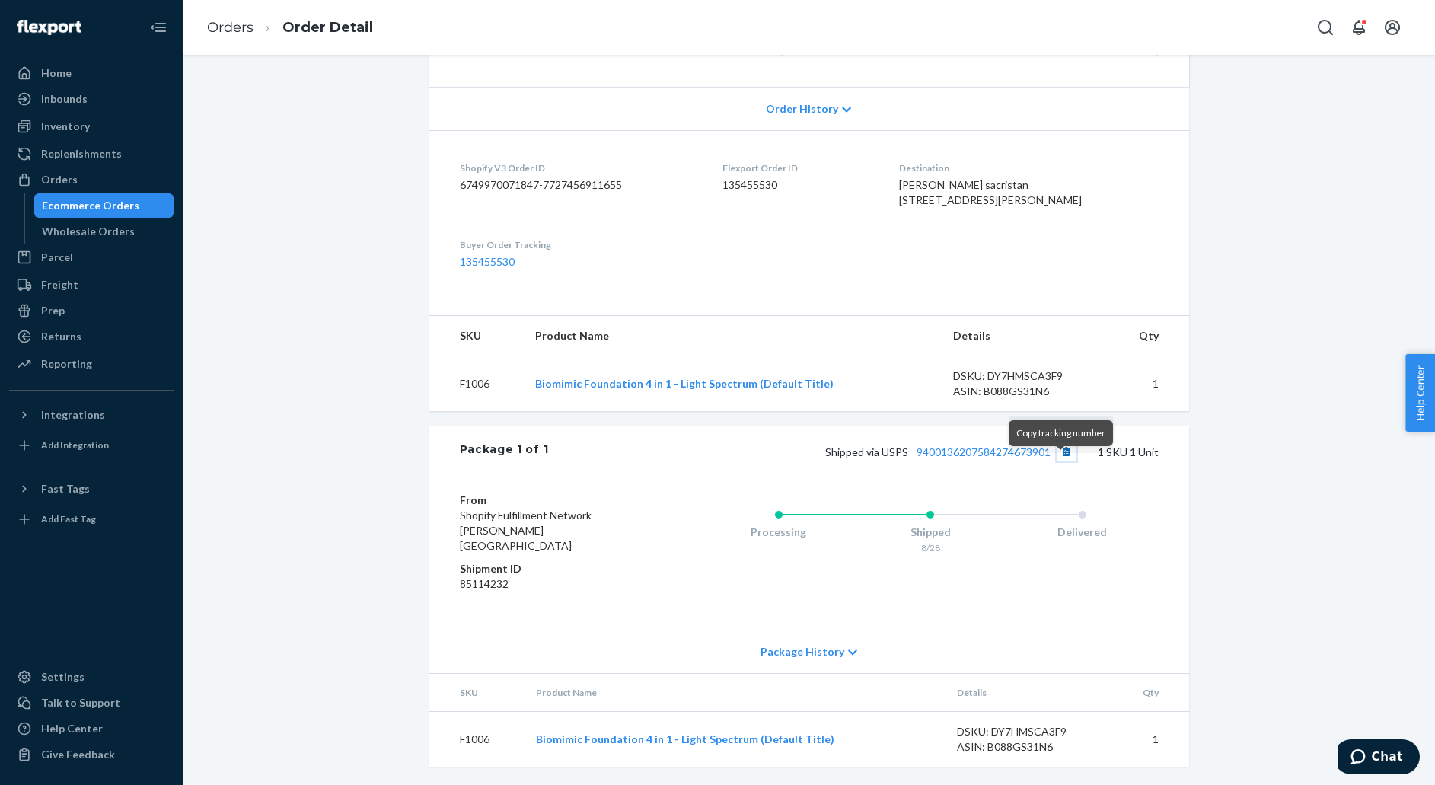
click at [1060, 461] on button "Copy tracking number" at bounding box center [1066, 451] width 20 height 20
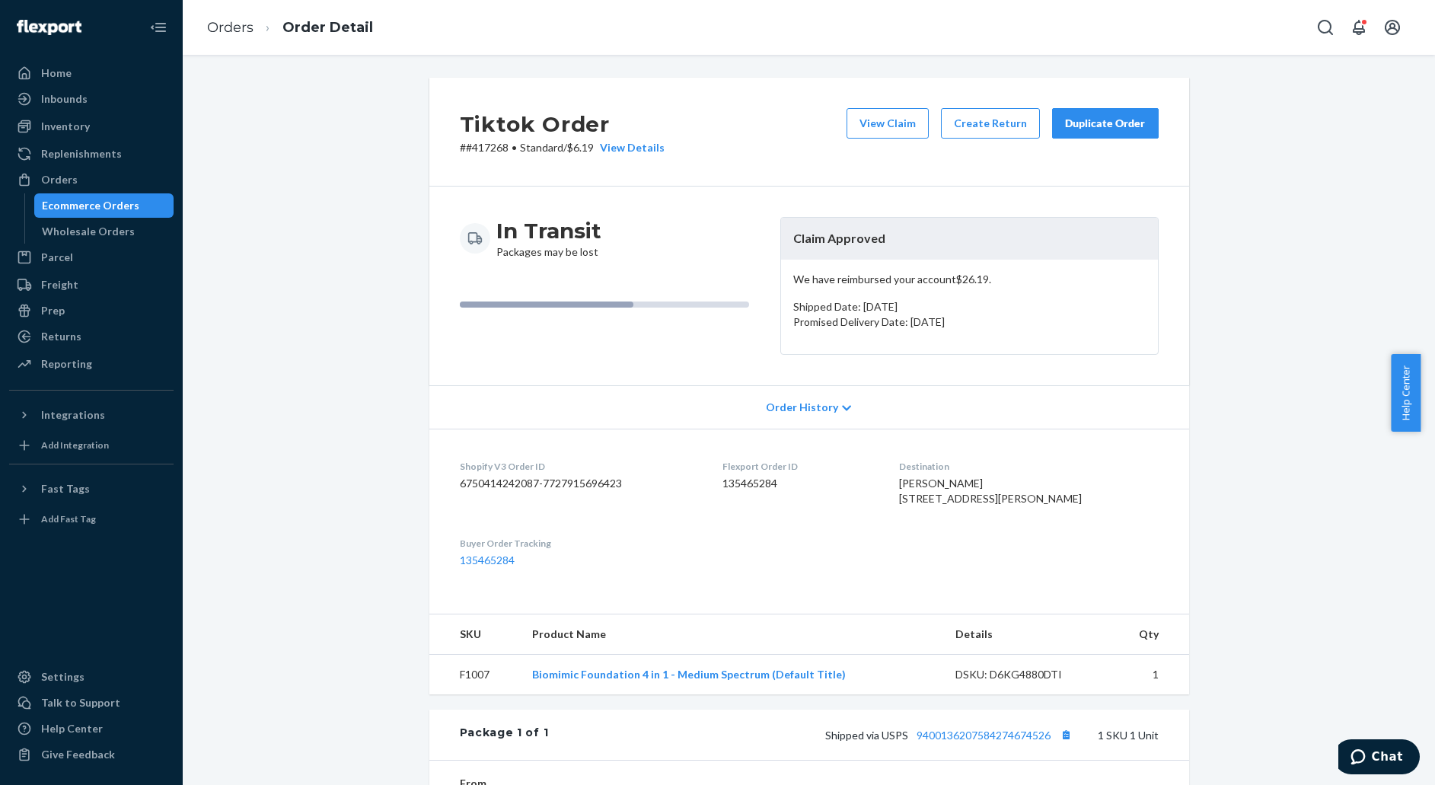
scroll to position [196, 0]
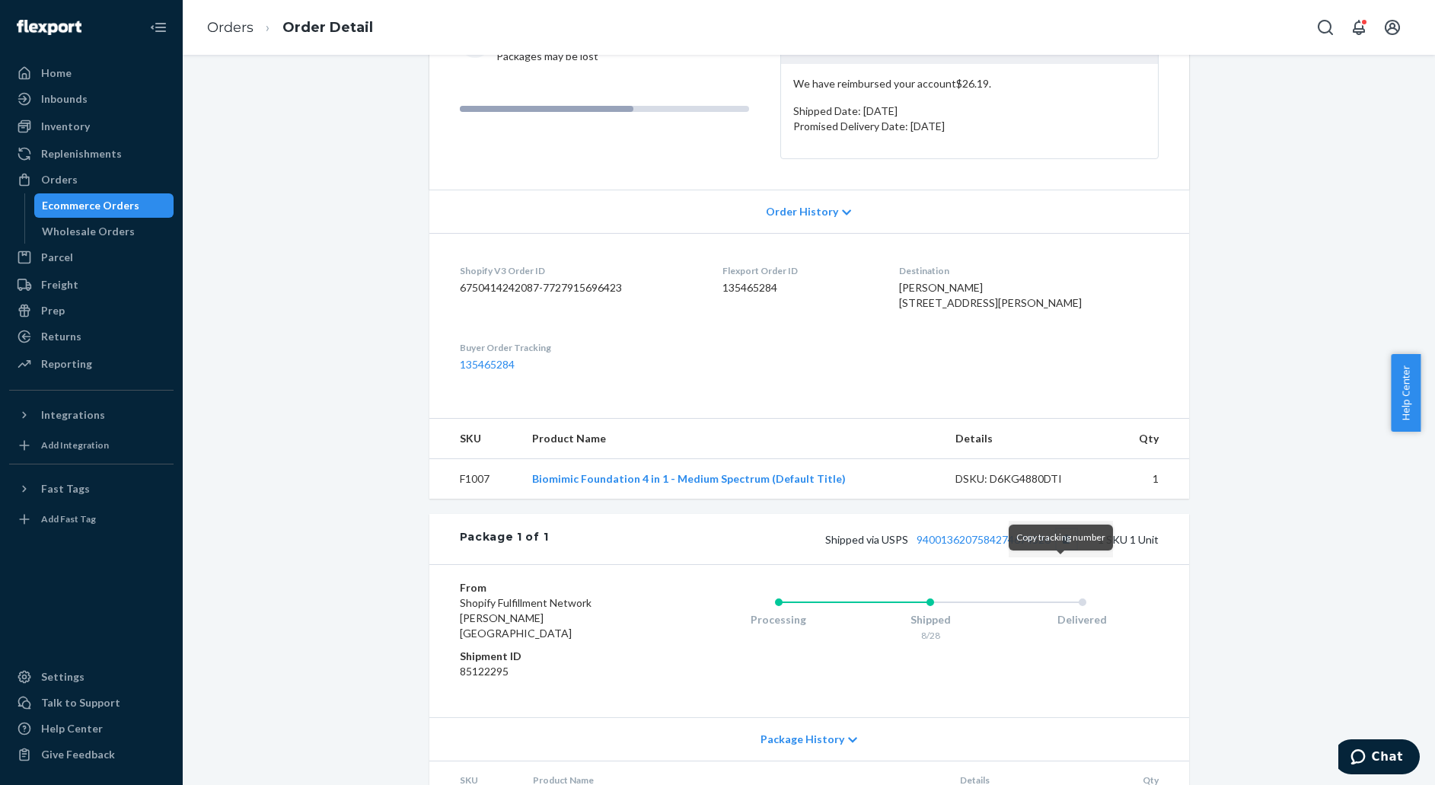
click at [1063, 549] on button "Copy tracking number" at bounding box center [1066, 539] width 20 height 20
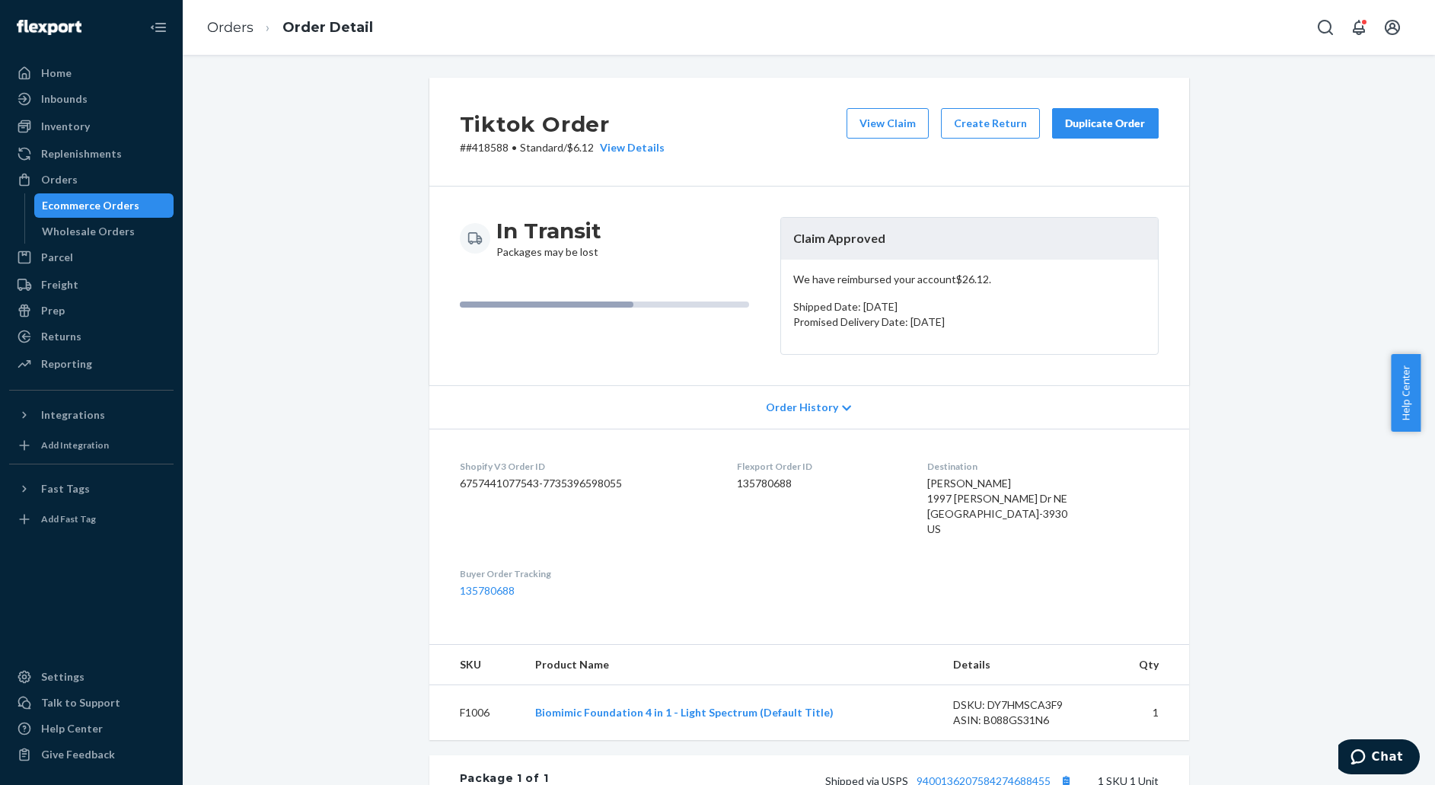
scroll to position [316, 0]
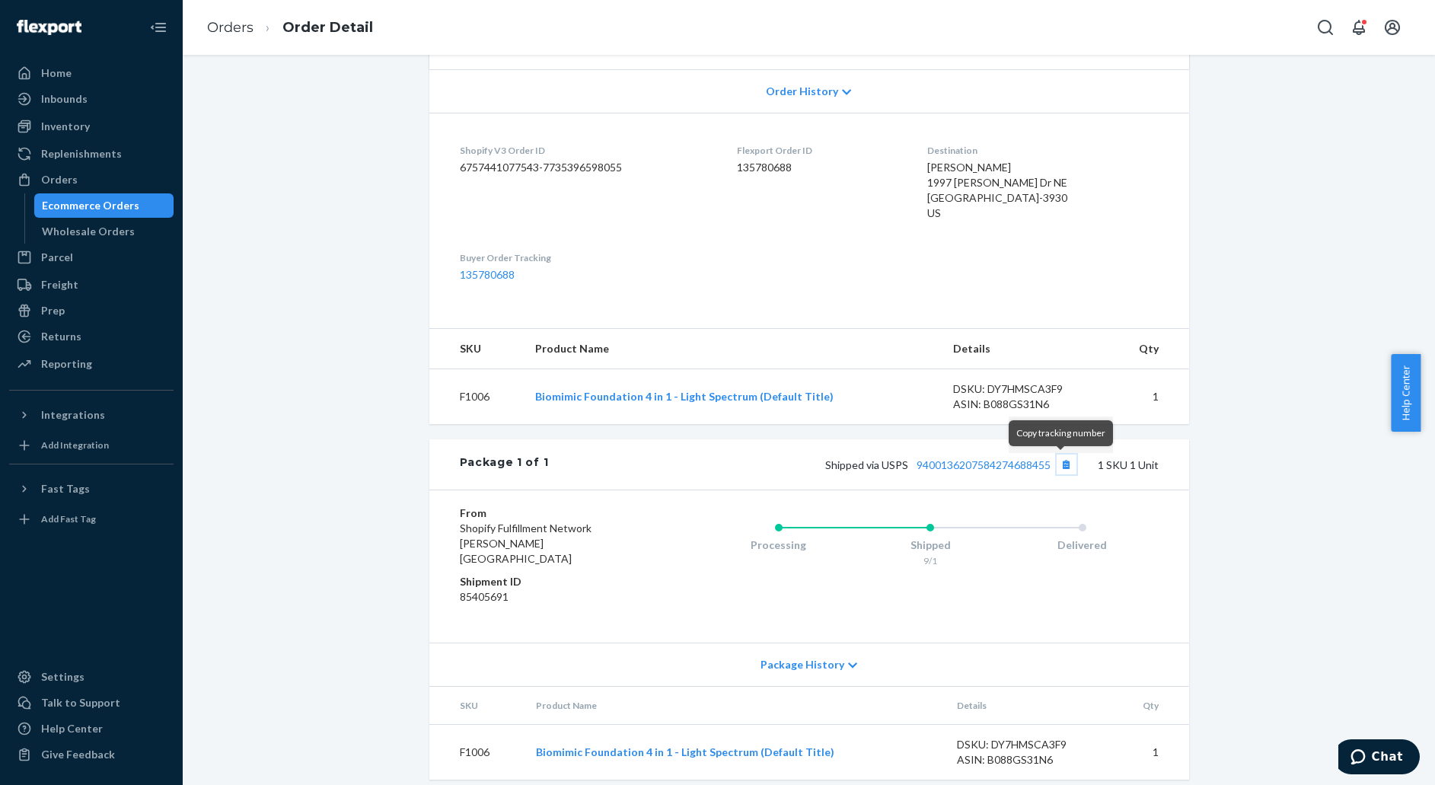
drag, startPoint x: 1062, startPoint y: 469, endPoint x: 298, endPoint y: -23, distance: 908.1
click at [298, 0] on html "Home Inbounds Shipping Plans Problems Inventory Products Replenishments Orders …" at bounding box center [717, 392] width 1435 height 785
click at [1059, 464] on button "Copy tracking number" at bounding box center [1066, 464] width 20 height 20
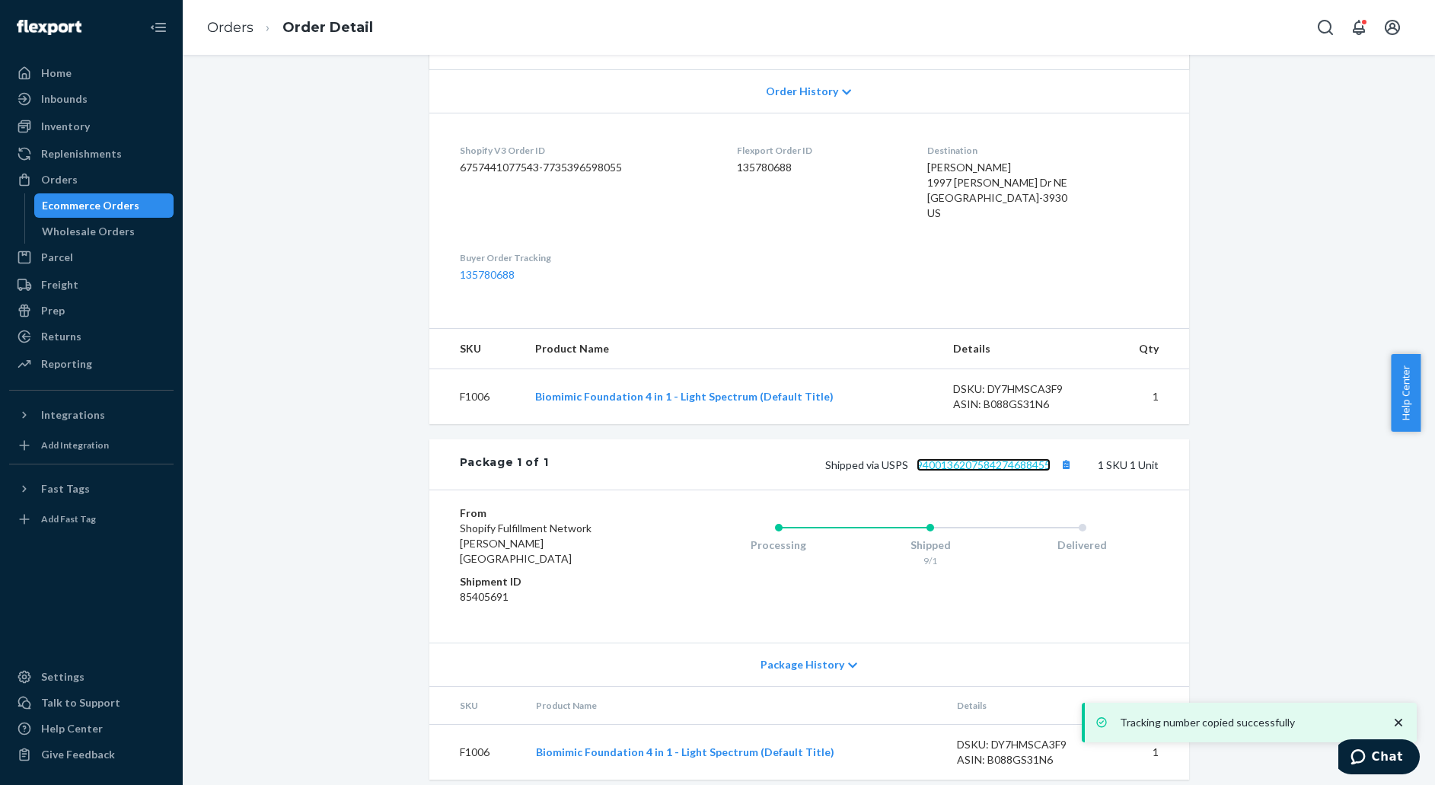
click at [999, 467] on link "9400136207584274688455" at bounding box center [983, 464] width 134 height 13
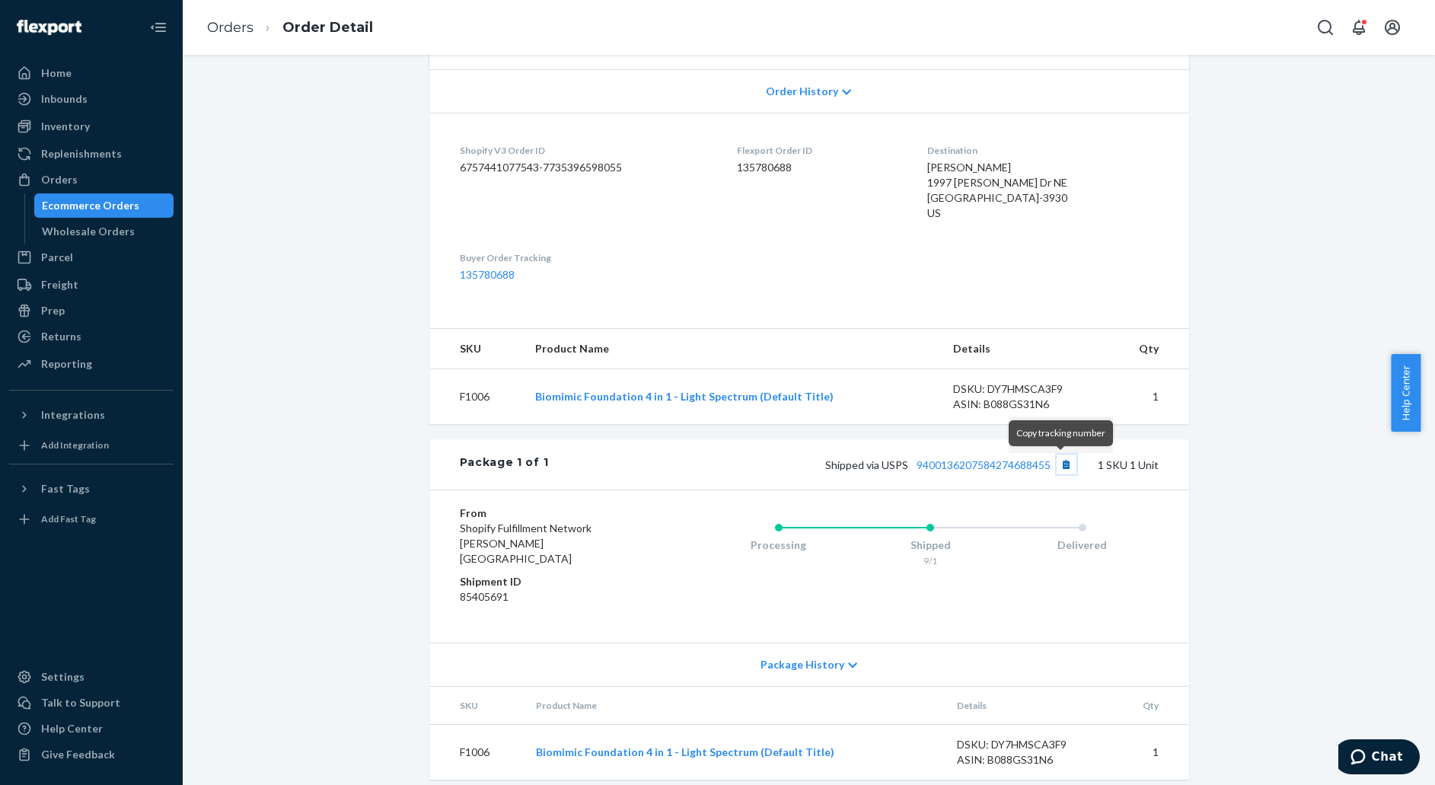
click at [1063, 463] on button "Copy tracking number" at bounding box center [1066, 464] width 20 height 20
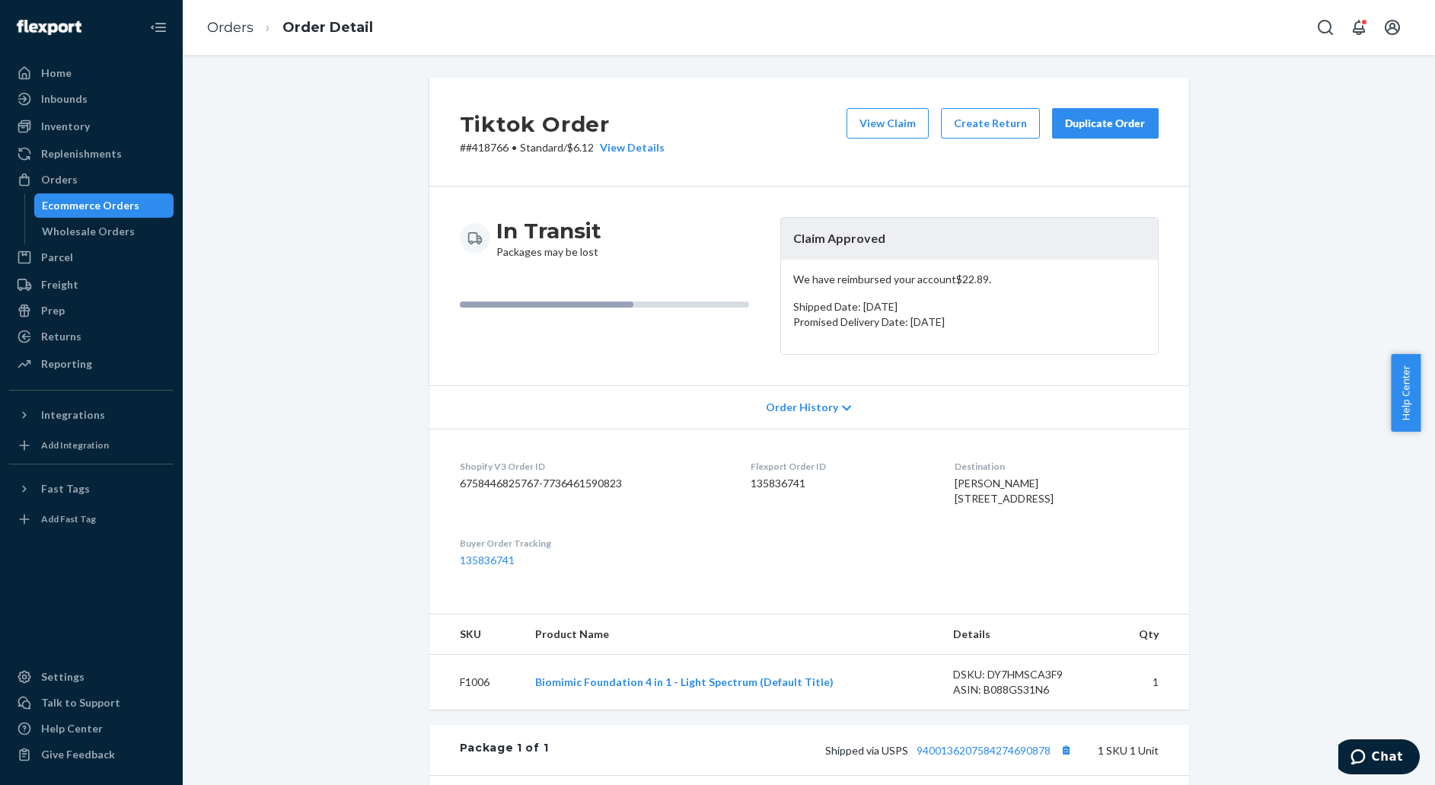
scroll to position [120, 0]
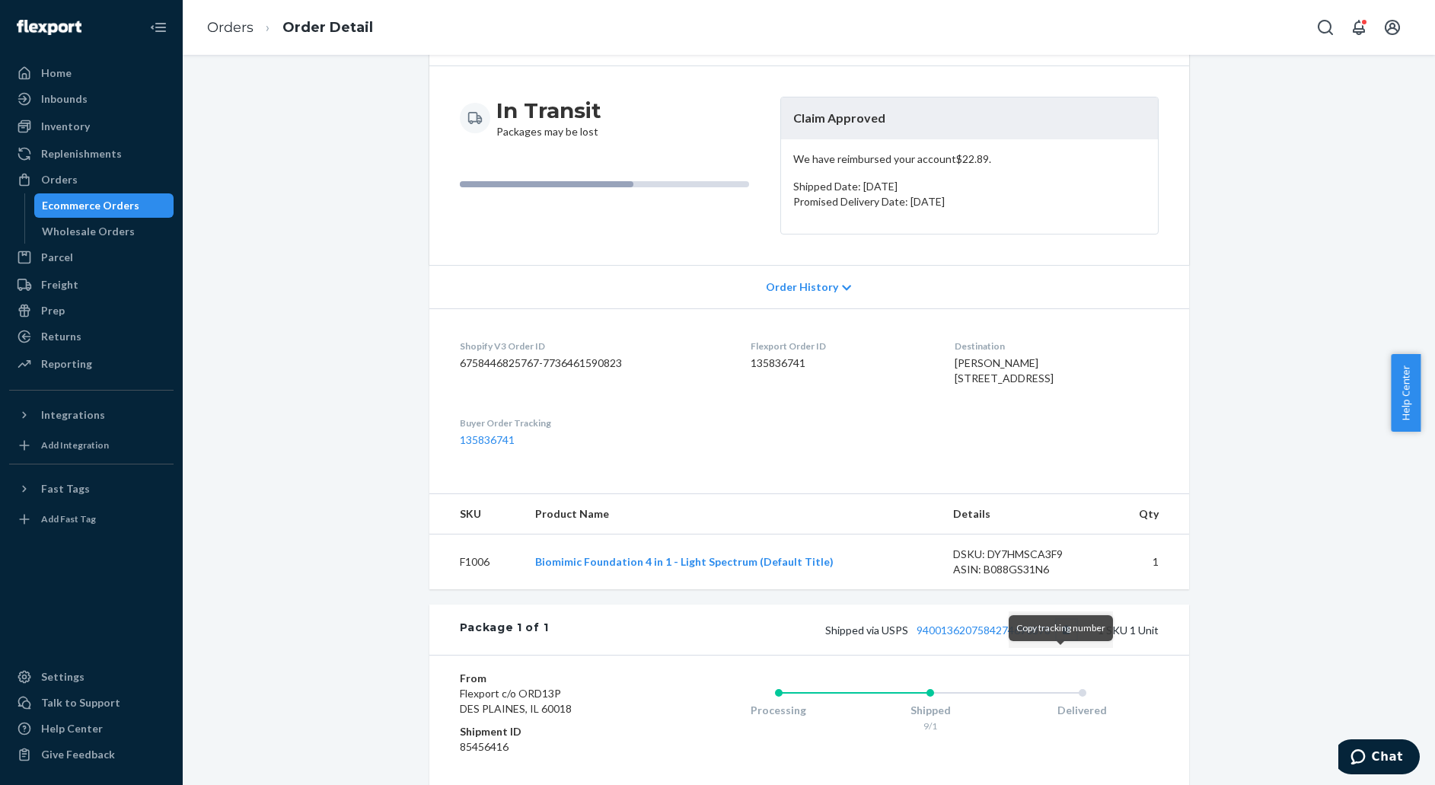
click at [1059, 639] on button "Copy tracking number" at bounding box center [1066, 630] width 20 height 20
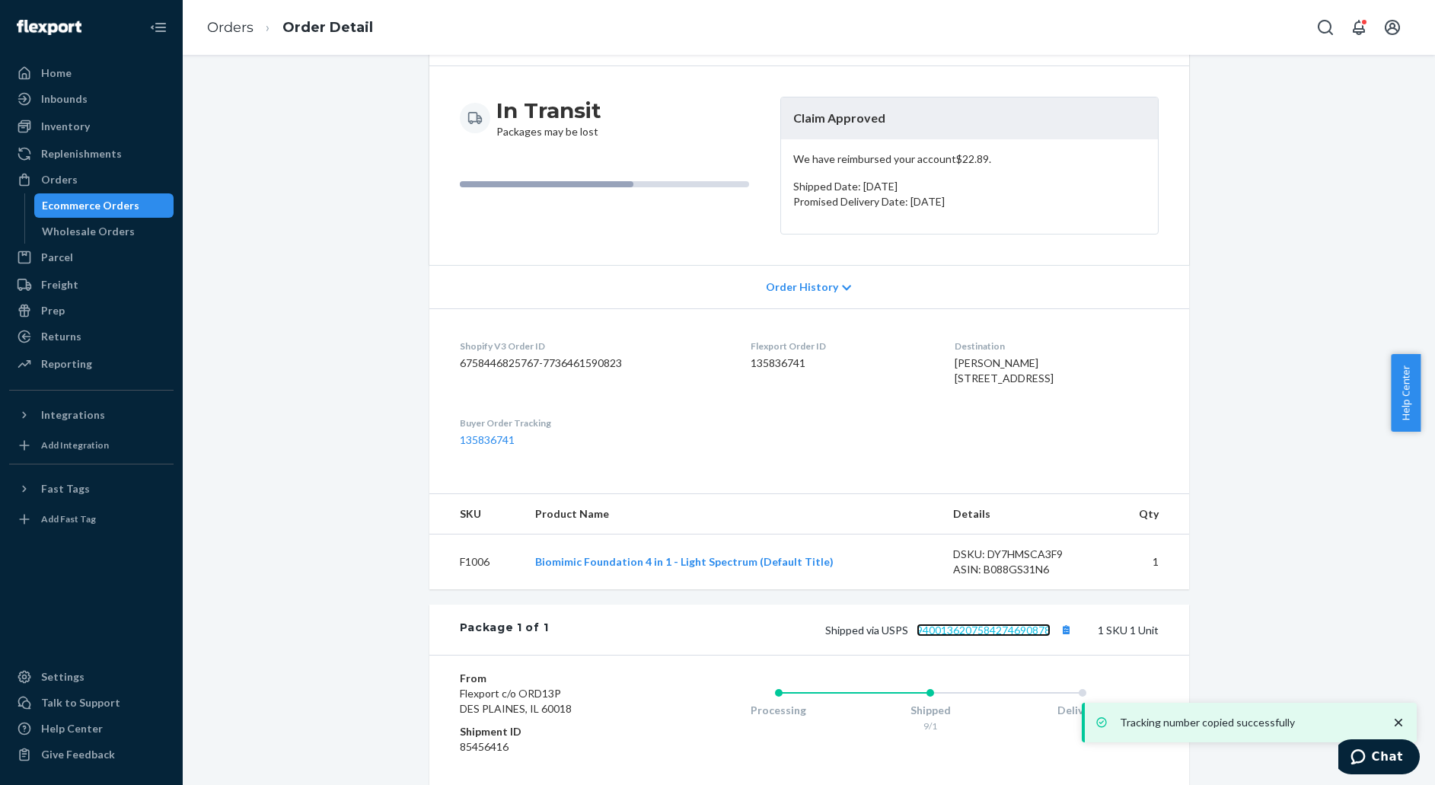
click at [983, 636] on link "9400136207584274690878" at bounding box center [983, 629] width 134 height 13
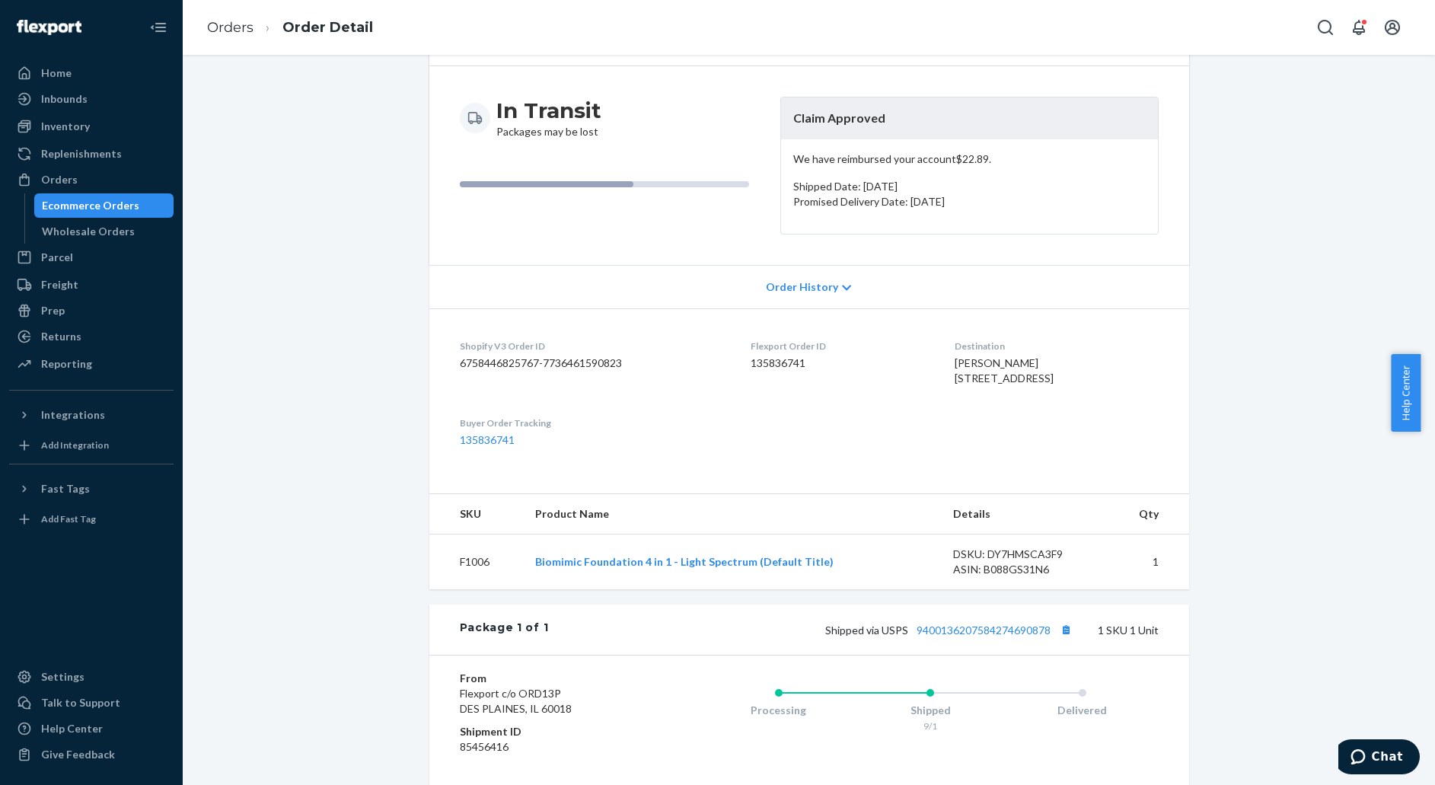
click at [569, 196] on div "In Transit Packages may be lost" at bounding box center [614, 166] width 308 height 138
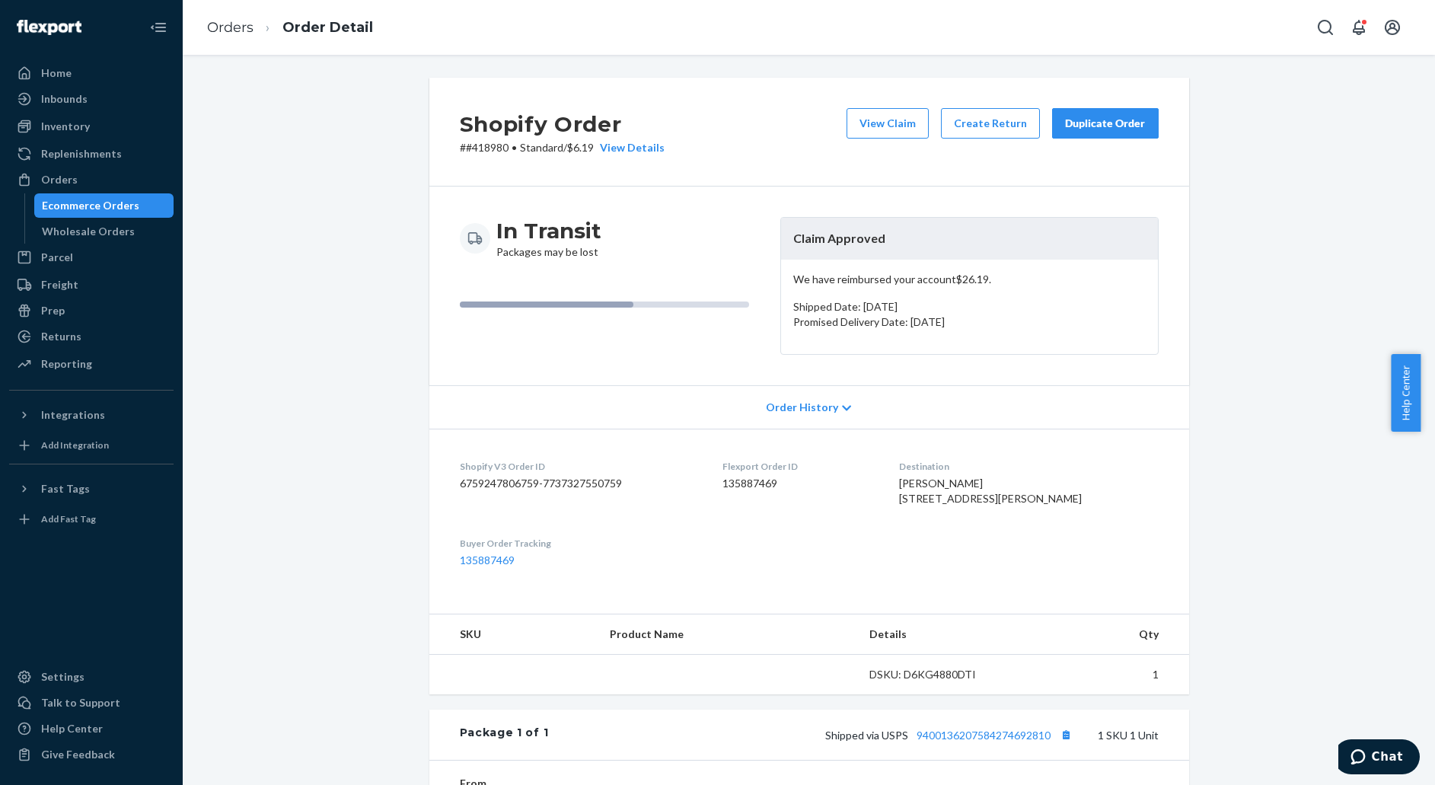
scroll to position [285, 0]
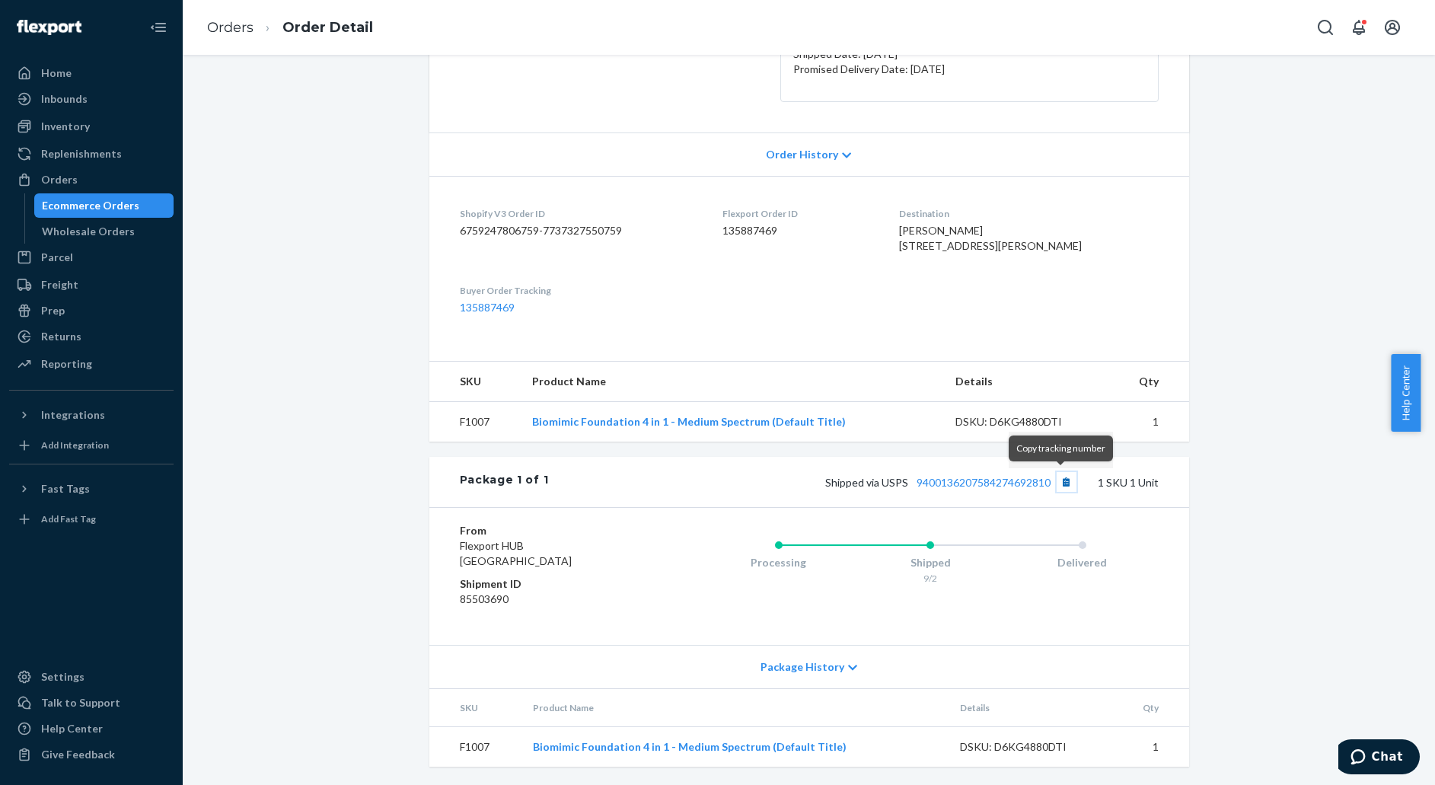
click at [1060, 482] on button "Copy tracking number" at bounding box center [1066, 482] width 20 height 20
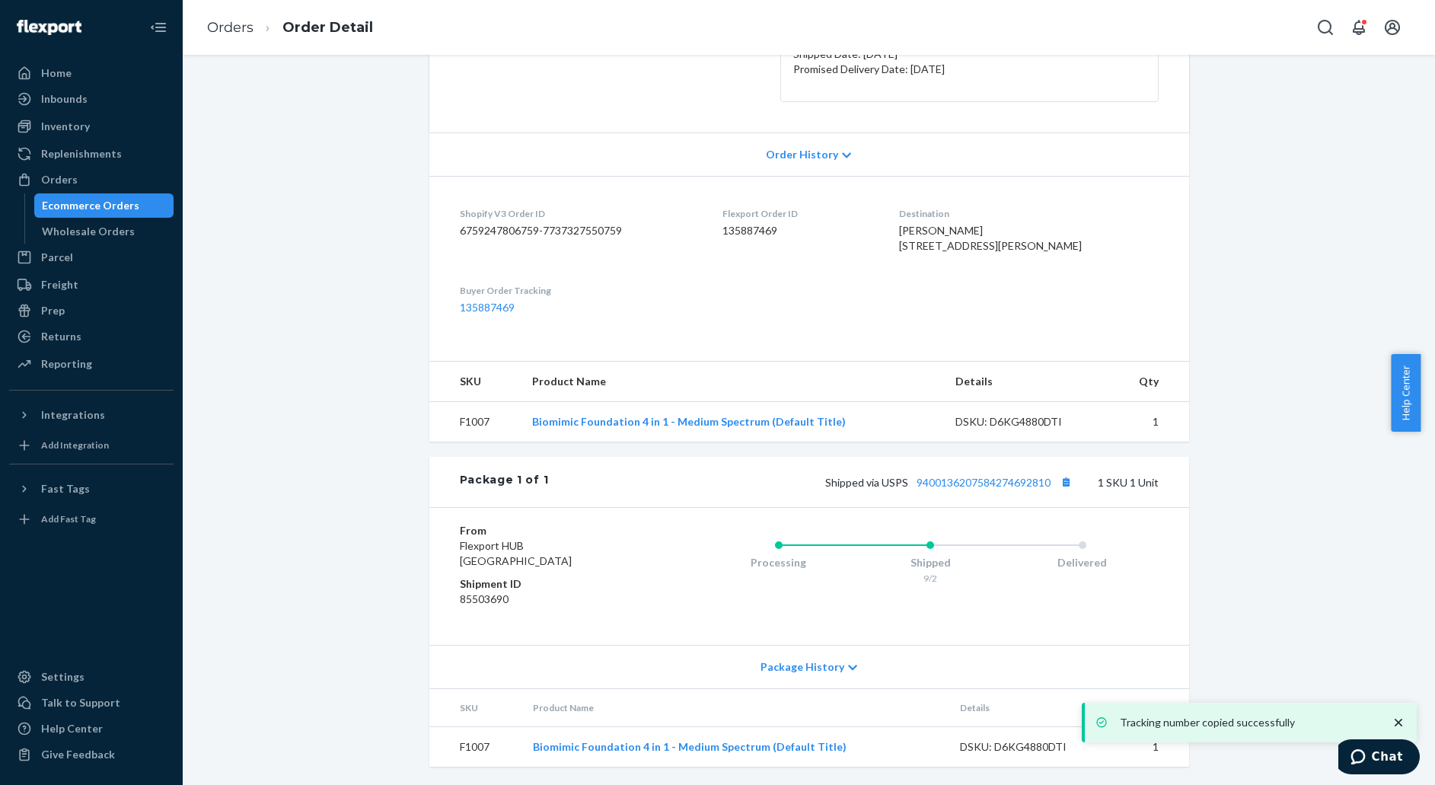
click at [965, 473] on div "Shipped via USPS 9400136207584274692810 1 SKU 1 Unit" at bounding box center [853, 482] width 610 height 20
click at [973, 483] on link "9400136207584274692810" at bounding box center [983, 482] width 134 height 13
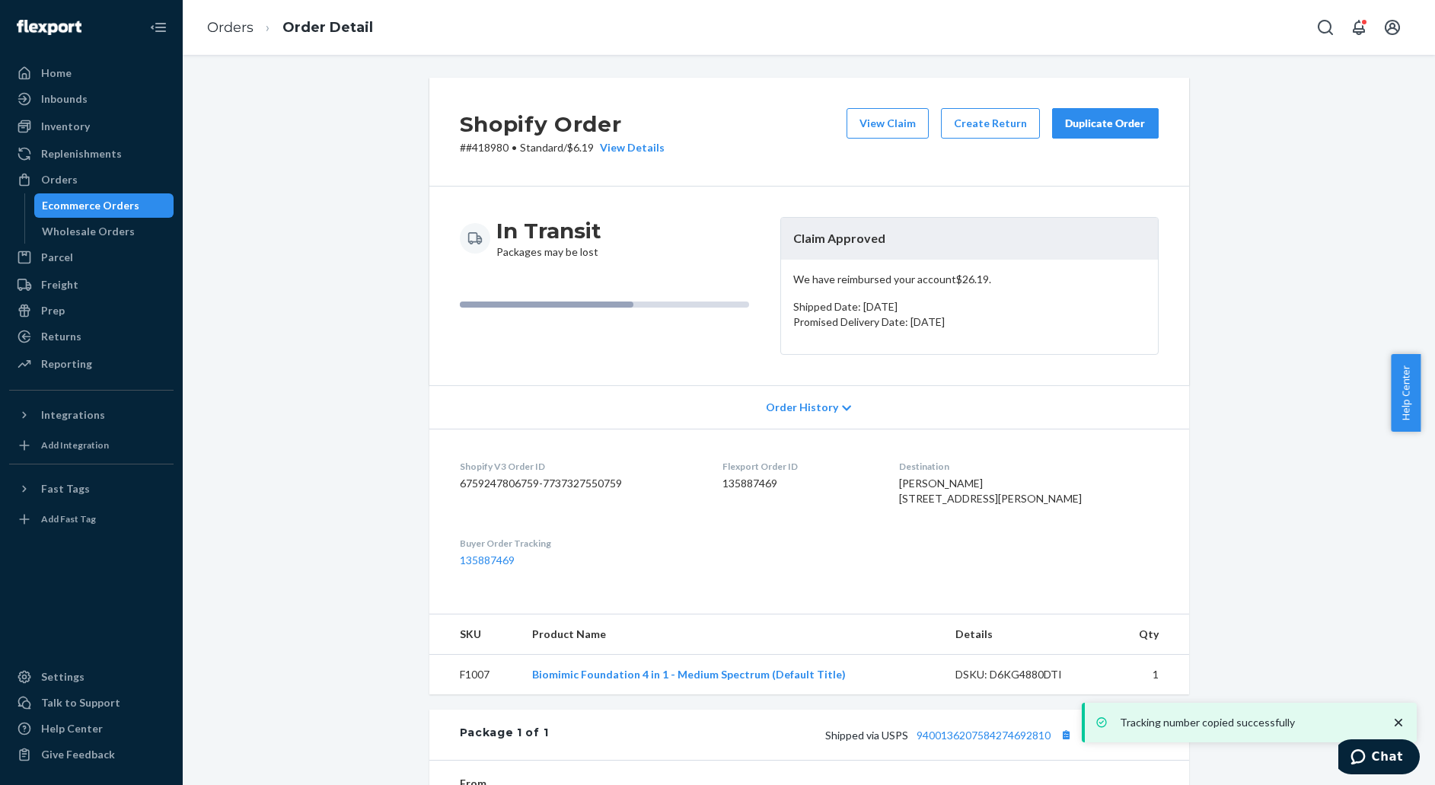
click at [481, 142] on p "# #418980 • Standard / $6.19 View Details" at bounding box center [562, 147] width 205 height 15
copy p "418980"
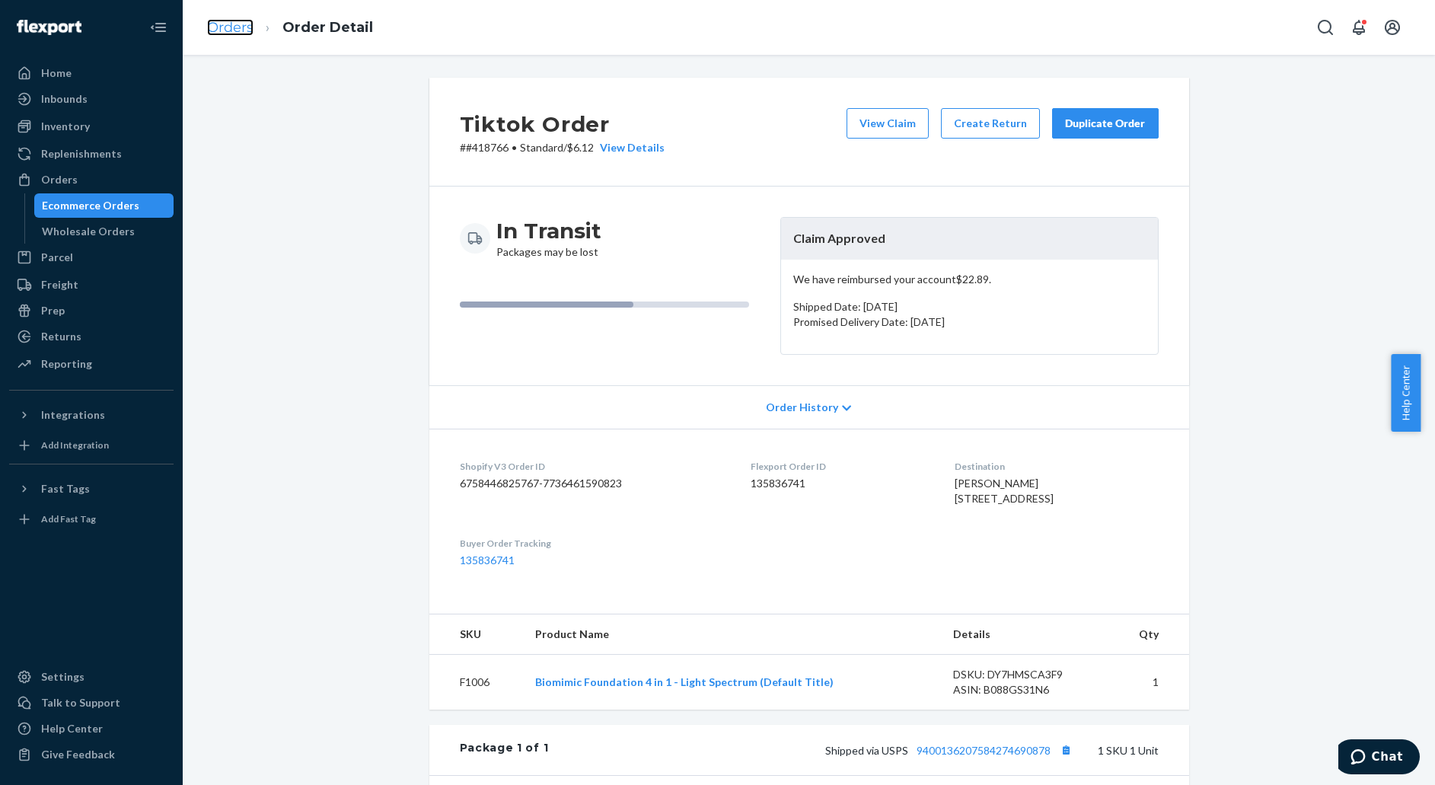
click at [228, 31] on link "Orders" at bounding box center [230, 27] width 46 height 17
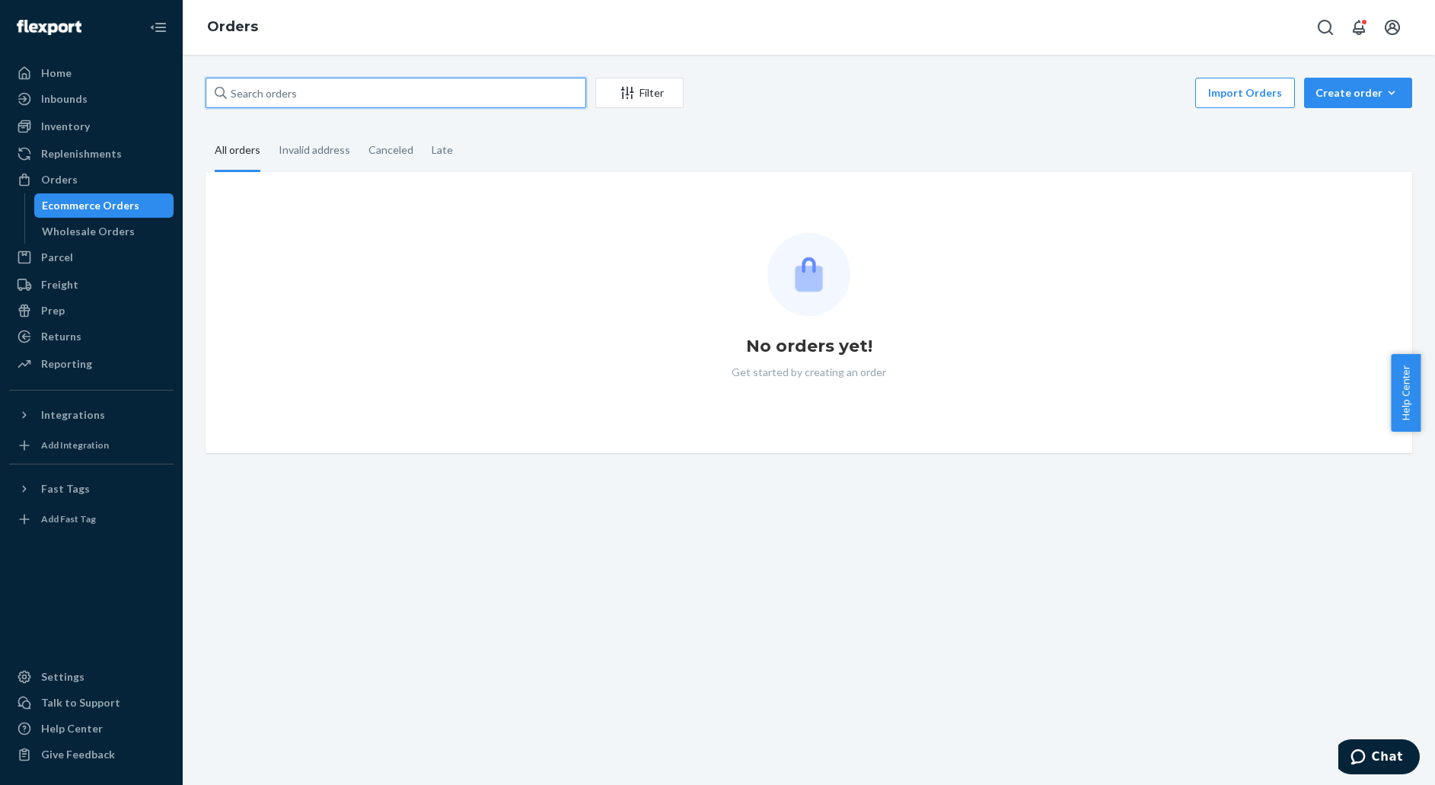
click at [292, 100] on input "text" at bounding box center [396, 93] width 381 height 30
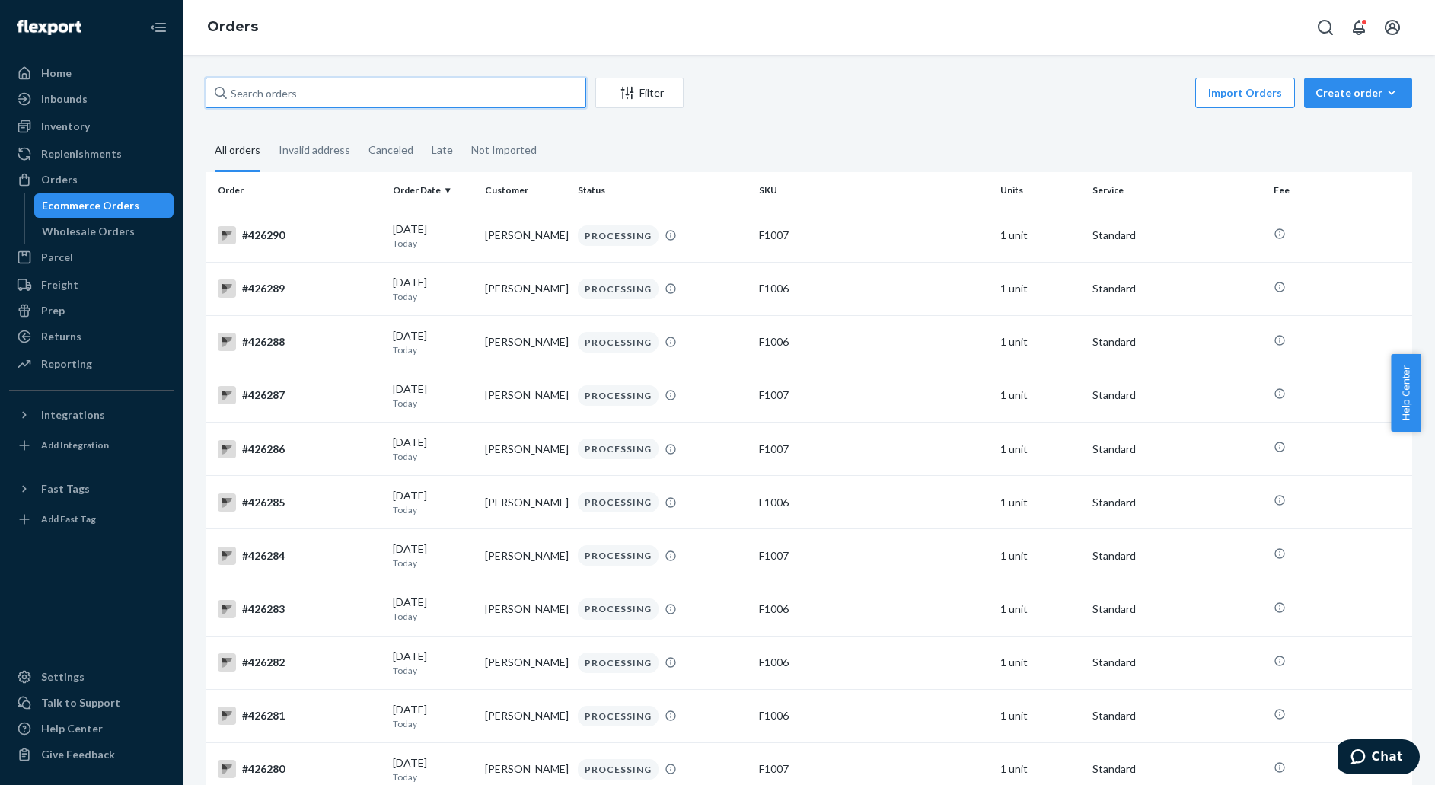
paste input "423996"
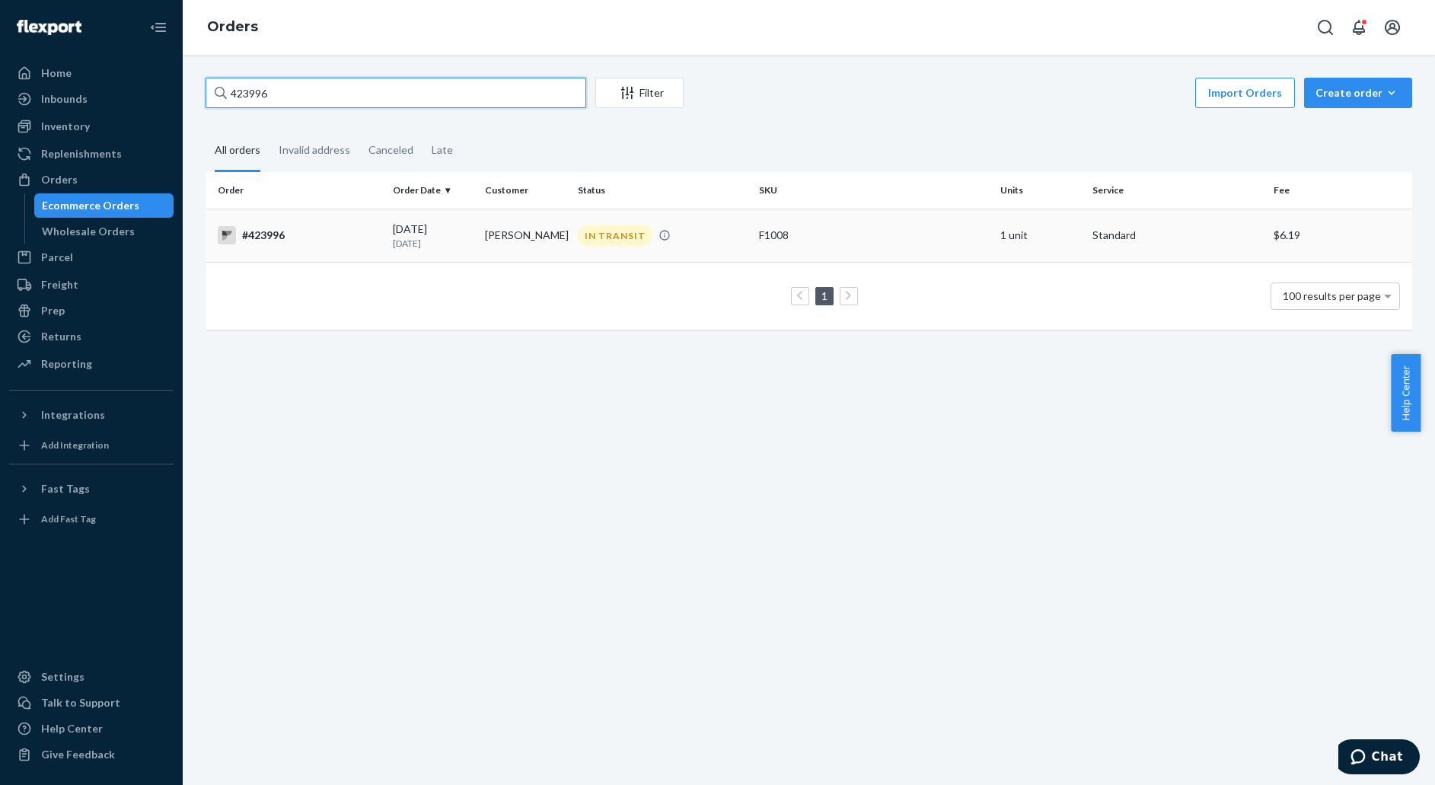
type input "423996"
click at [328, 234] on div "#423996" at bounding box center [299, 235] width 163 height 18
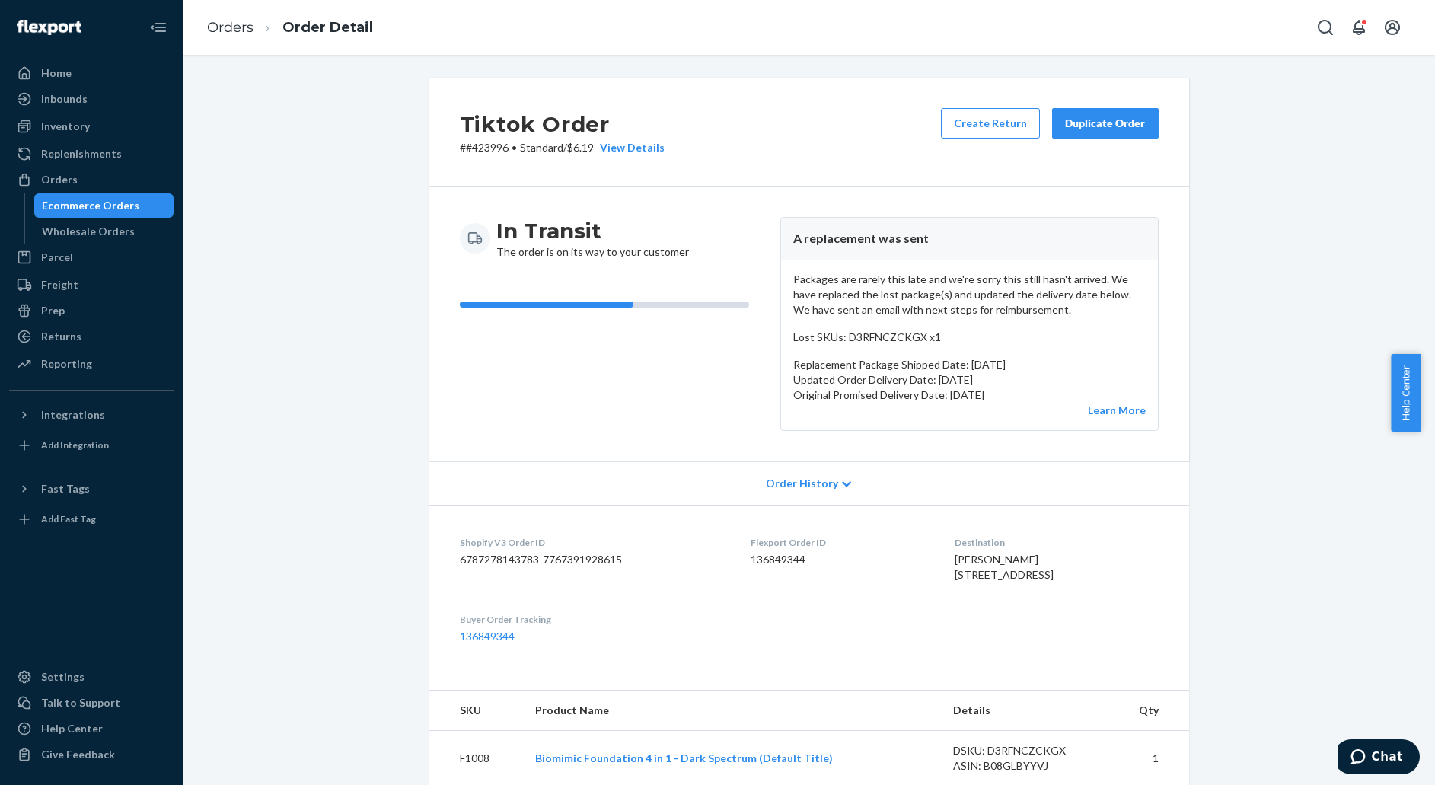
click at [773, 564] on dd "136849344" at bounding box center [840, 559] width 180 height 15
copy dd "136849344"
